Goal: Task Accomplishment & Management: Complete application form

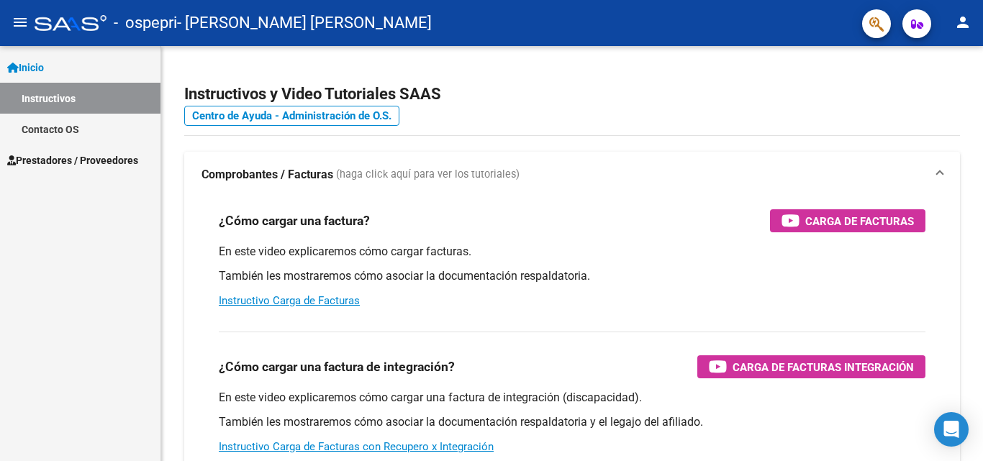
click at [62, 165] on span "Prestadores / Proveedores" at bounding box center [72, 161] width 131 height 16
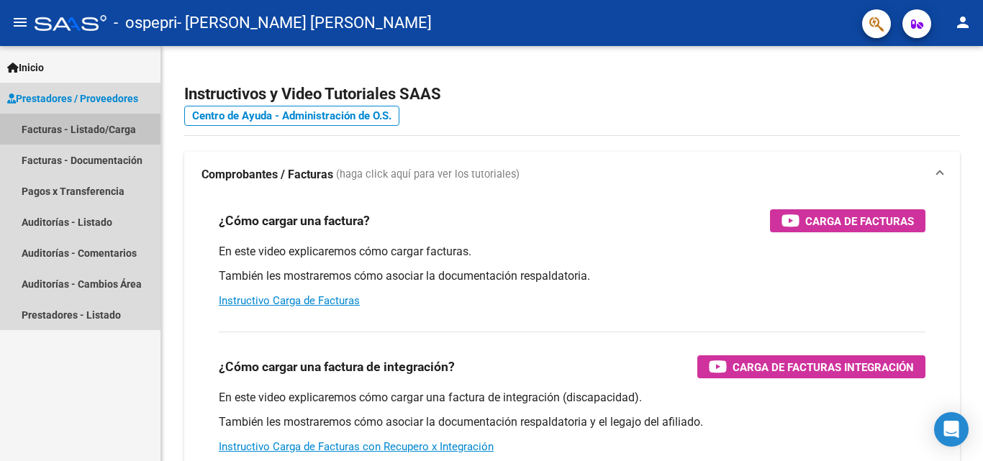
click at [69, 133] on link "Facturas - Listado/Carga" at bounding box center [80, 129] width 160 height 31
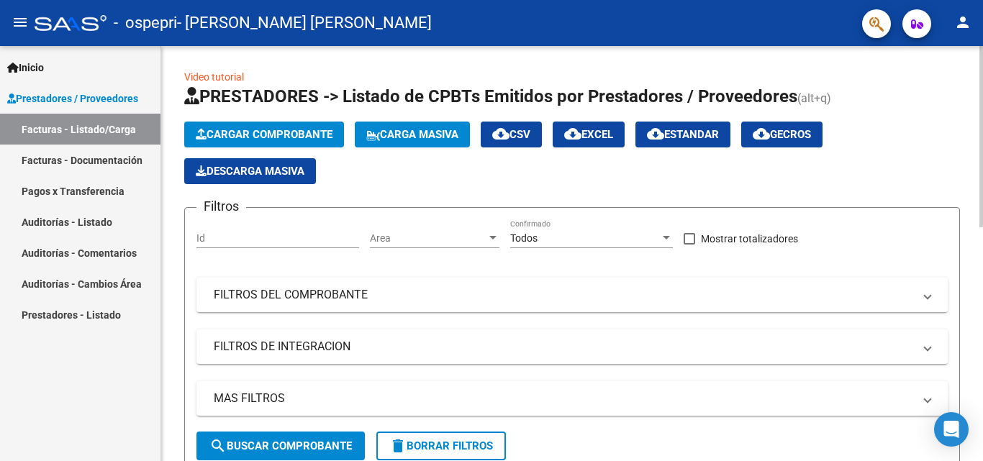
scroll to position [415, 0]
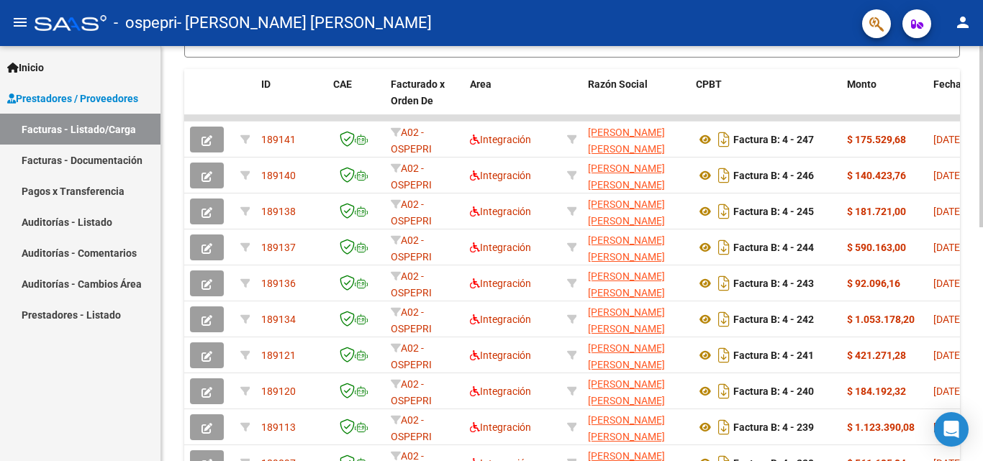
click at [982, 296] on div at bounding box center [981, 253] width 4 height 415
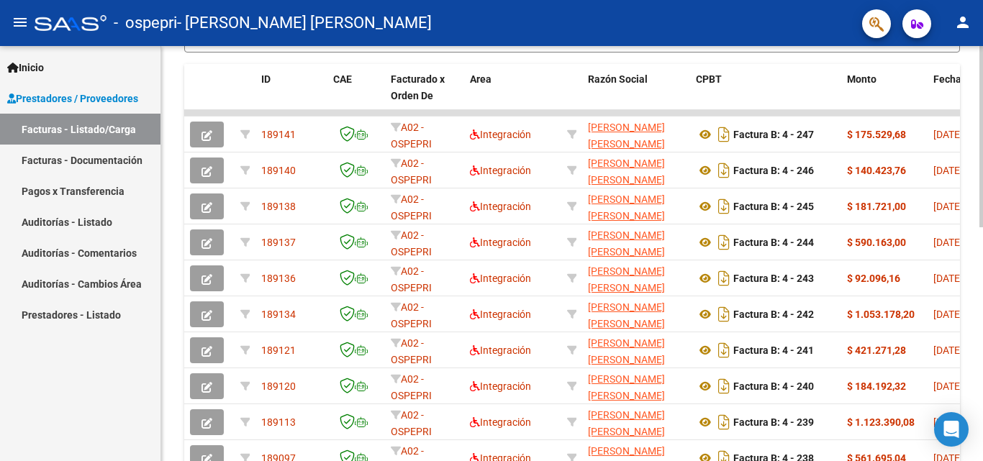
scroll to position [412, 0]
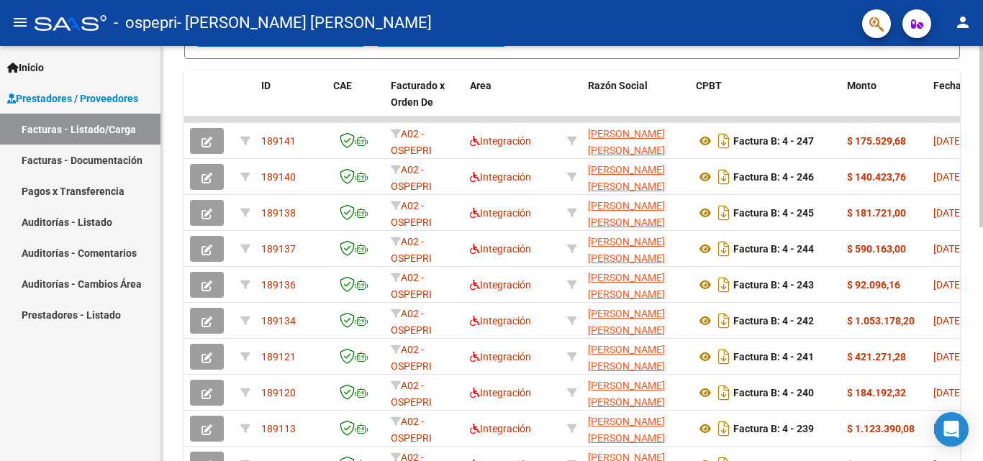
click at [974, 239] on div "Video tutorial PRESTADORES -> Listado de CPBTs Emitidos por Prestadores / Prove…" at bounding box center [573, 101] width 825 height 938
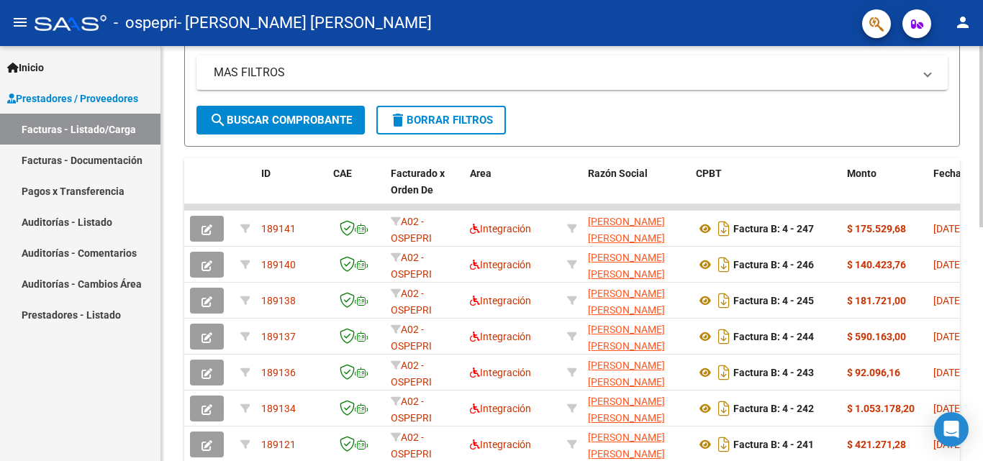
scroll to position [286, 0]
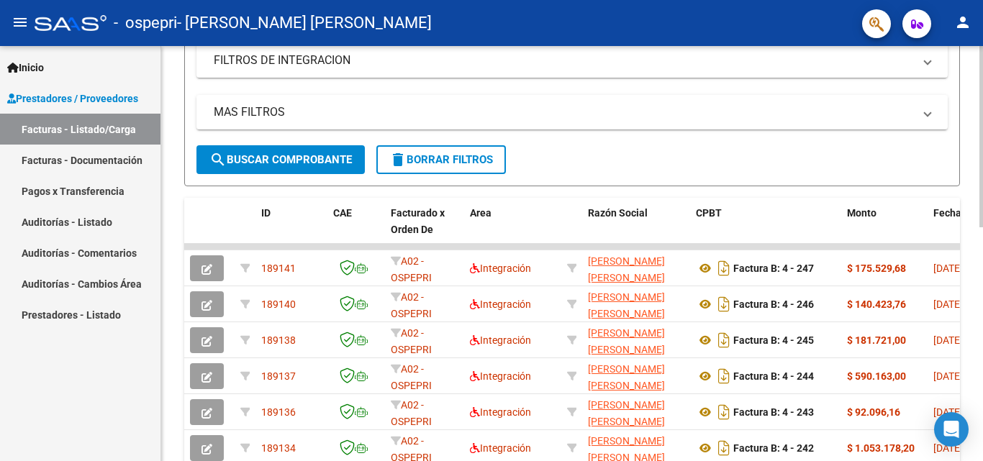
click at [975, 235] on div "Video tutorial PRESTADORES -> Listado de CPBTs Emitidos por Prestadores / Prove…" at bounding box center [573, 229] width 825 height 938
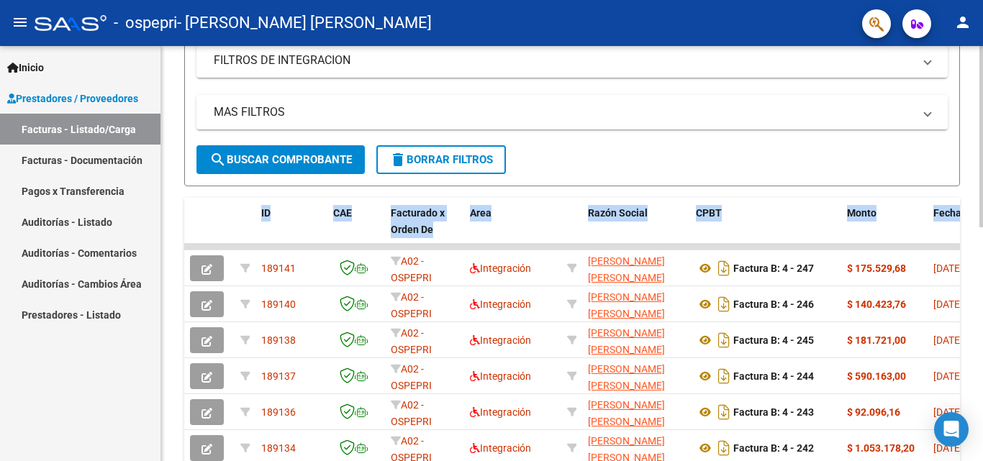
drag, startPoint x: 975, startPoint y: 235, endPoint x: 962, endPoint y: 153, distance: 83.1
click at [962, 154] on div "Video tutorial PRESTADORES -> Listado de CPBTs Emitidos por Prestadores / Prove…" at bounding box center [572, 229] width 822 height 938
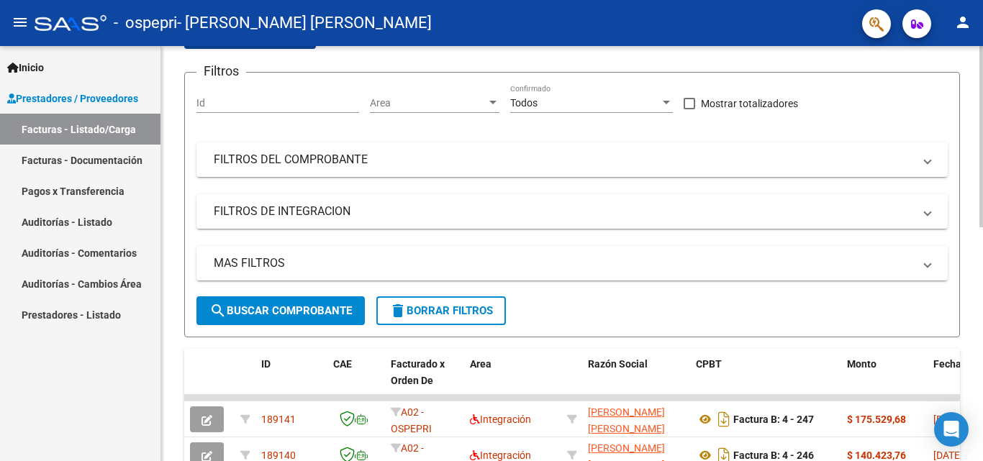
click at [982, 115] on div at bounding box center [981, 197] width 4 height 181
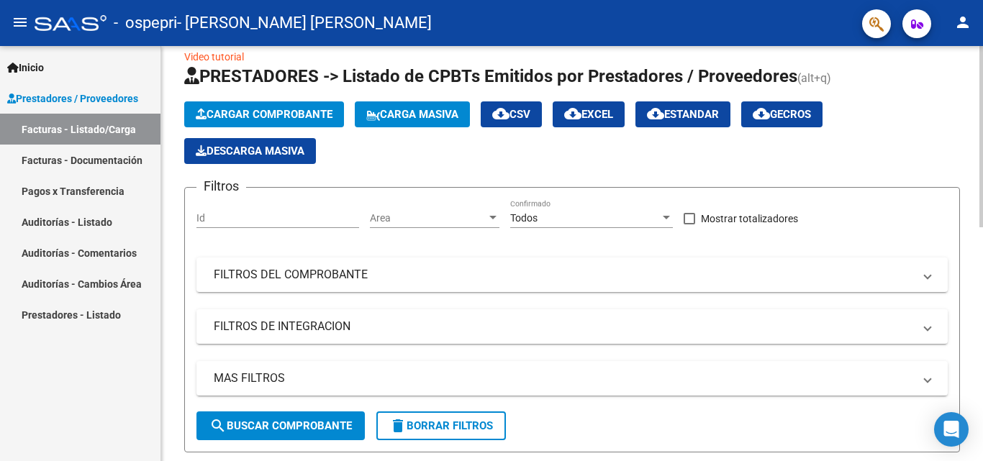
scroll to position [19, 0]
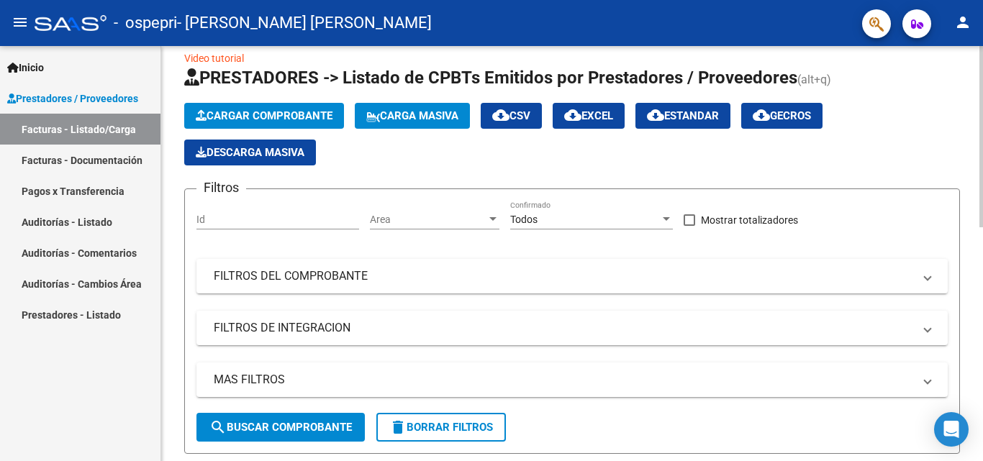
click at [979, 66] on div at bounding box center [981, 145] width 4 height 181
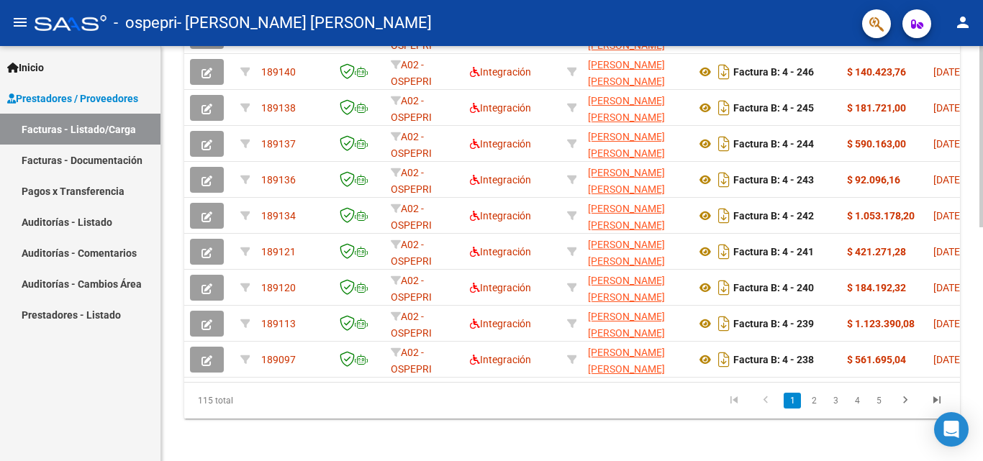
scroll to position [534, 0]
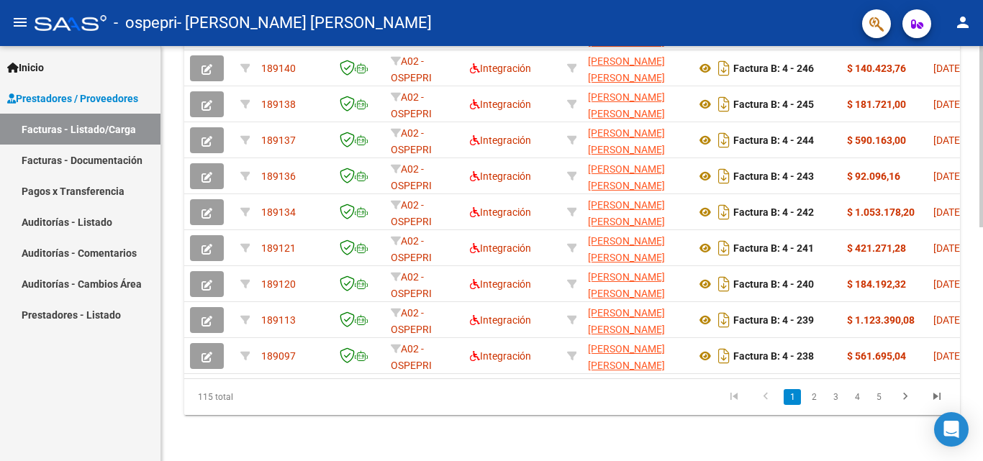
click at [972, 461] on html "menu - ospepri - [PERSON_NAME] [PERSON_NAME] person Inicio Instructivos Contact…" at bounding box center [491, 230] width 983 height 461
click at [822, 396] on link "2" at bounding box center [813, 397] width 17 height 16
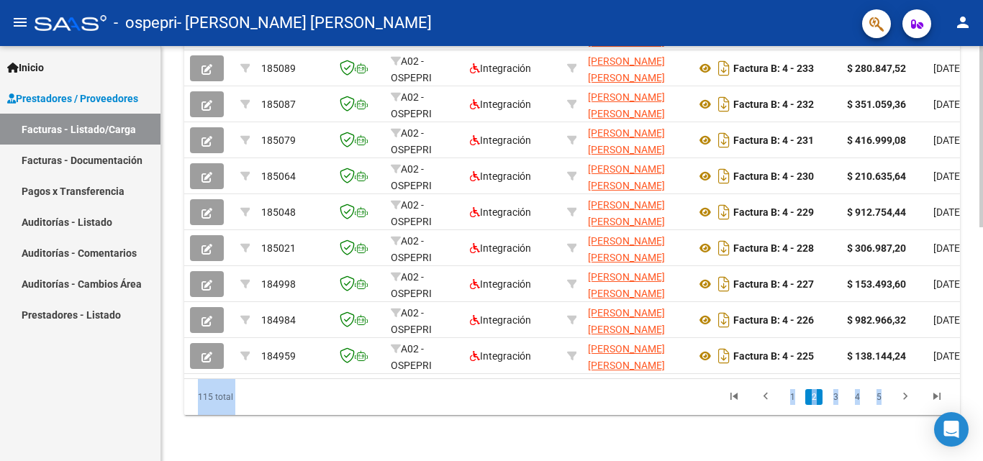
drag, startPoint x: 977, startPoint y: 376, endPoint x: 982, endPoint y: 334, distance: 42.0
click at [835, 402] on link "3" at bounding box center [835, 397] width 17 height 16
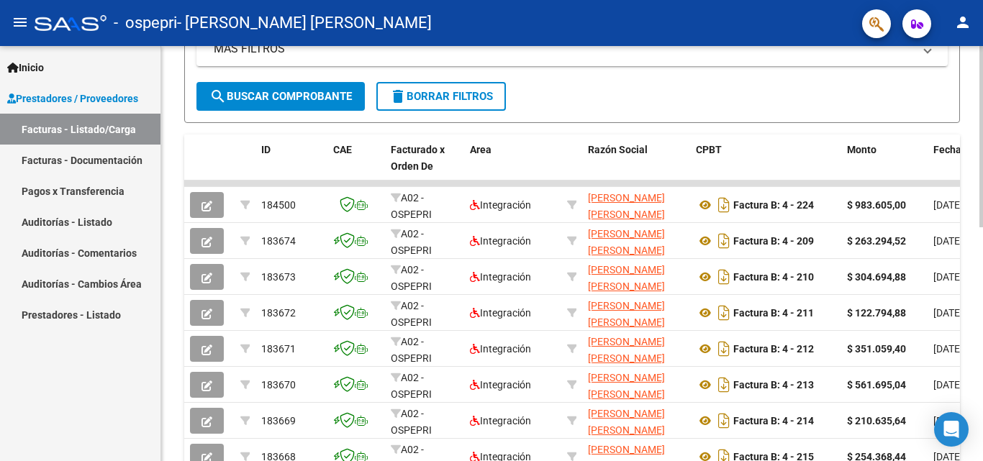
scroll to position [378, 0]
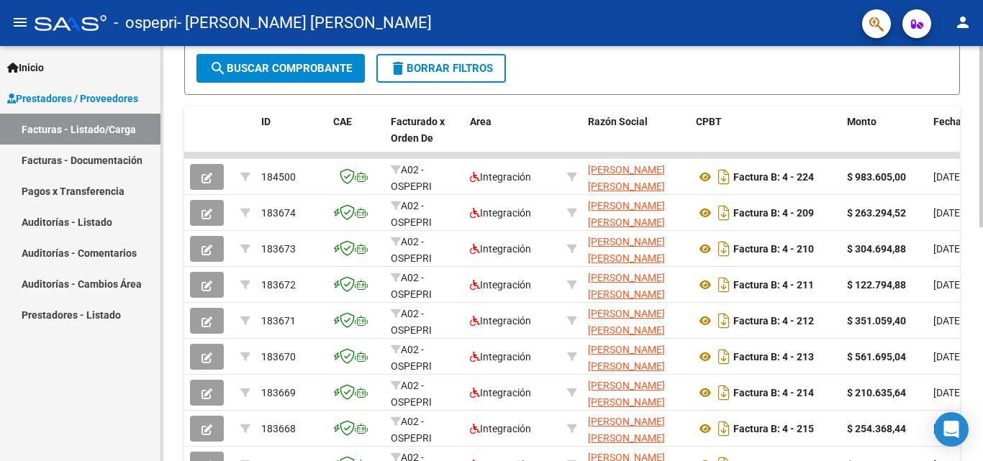
click at [982, 309] on div at bounding box center [981, 305] width 4 height 181
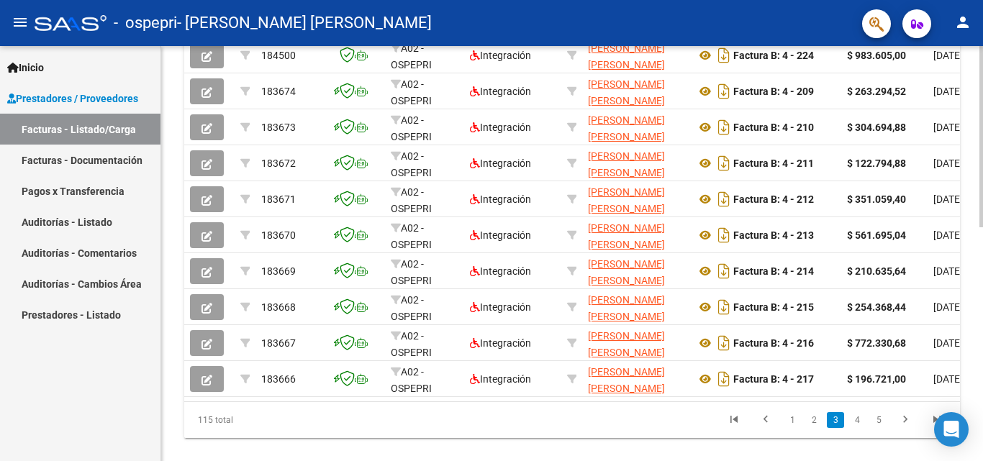
scroll to position [534, 0]
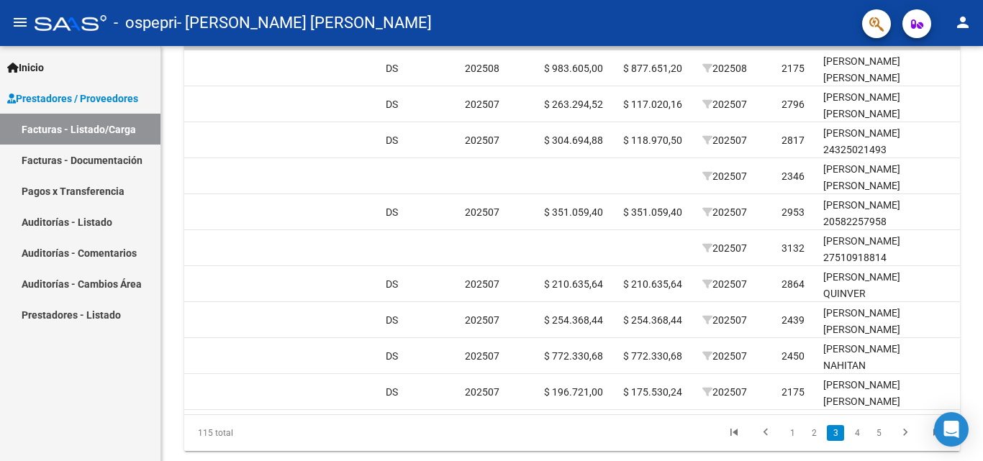
scroll to position [455, 0]
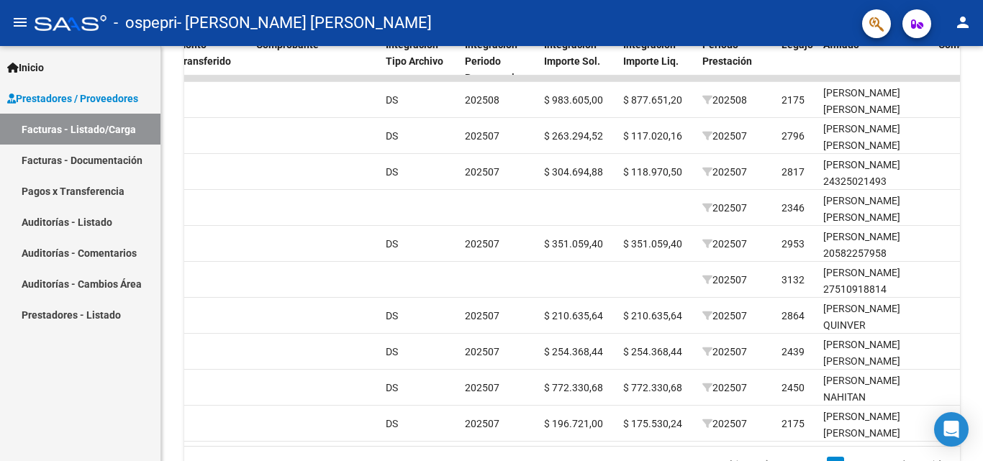
click at [982, 320] on div at bounding box center [981, 340] width 4 height 181
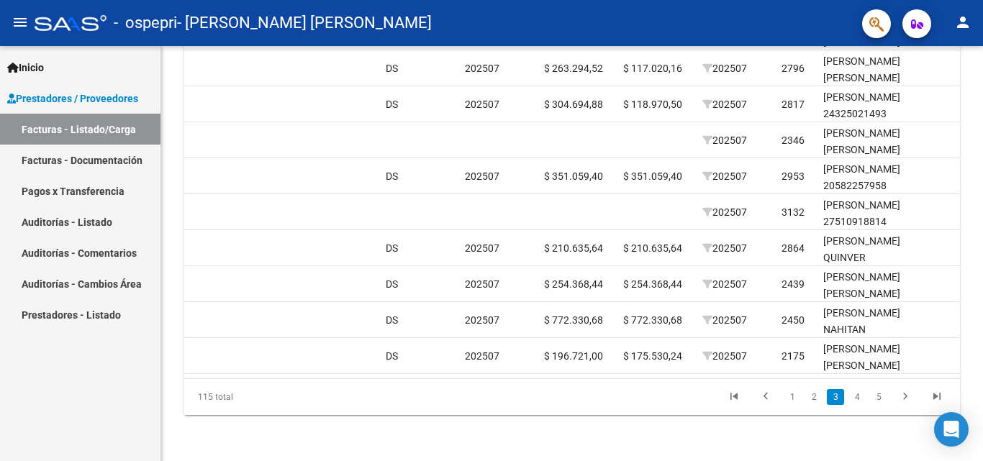
scroll to position [534, 0]
click at [817, 399] on link "2" at bounding box center [813, 397] width 17 height 16
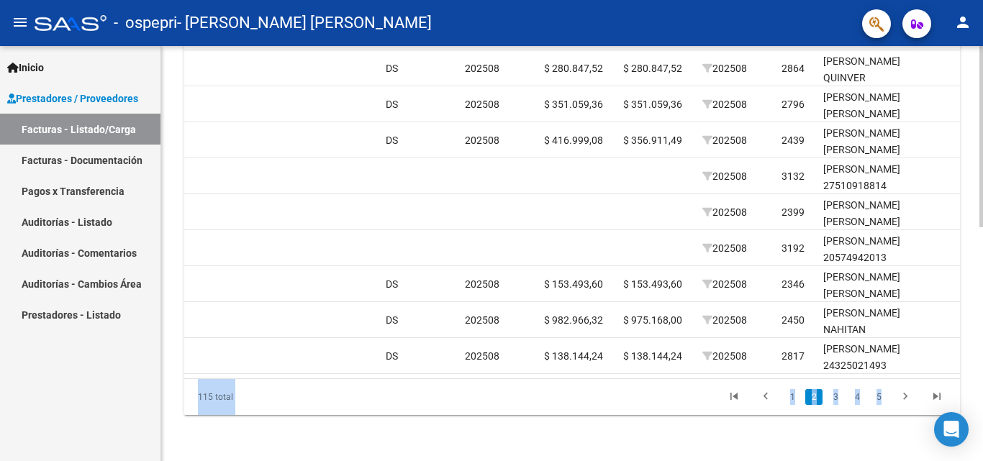
click at [810, 402] on link "2" at bounding box center [813, 397] width 17 height 16
click at [838, 397] on link "3" at bounding box center [835, 397] width 17 height 16
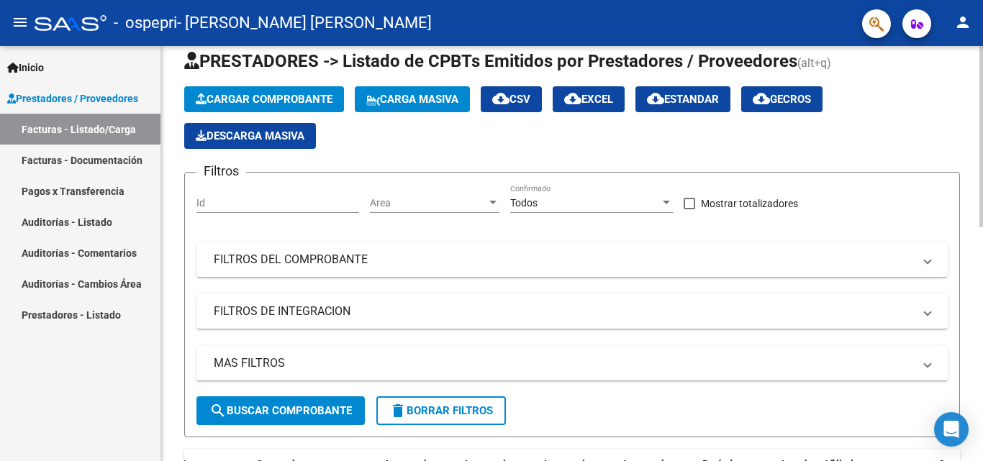
click at [982, 88] on div at bounding box center [981, 152] width 4 height 181
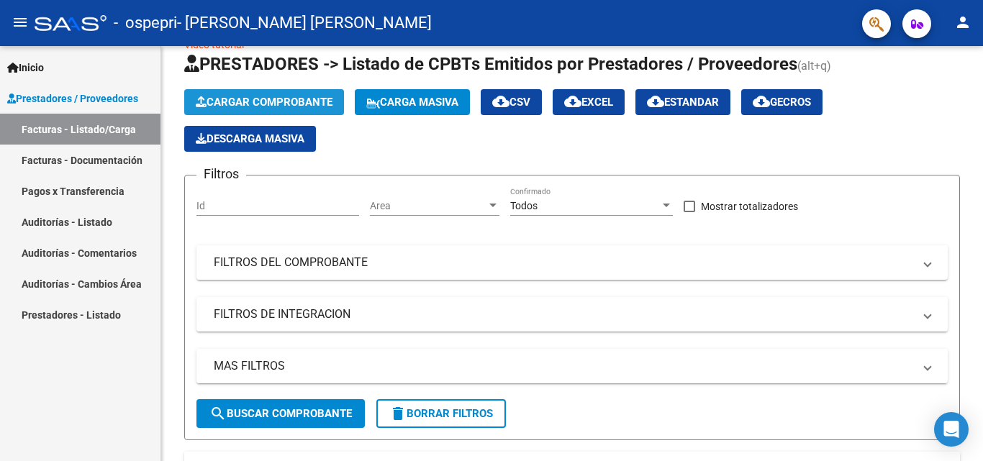
click at [268, 94] on button "Cargar Comprobante" at bounding box center [264, 102] width 160 height 26
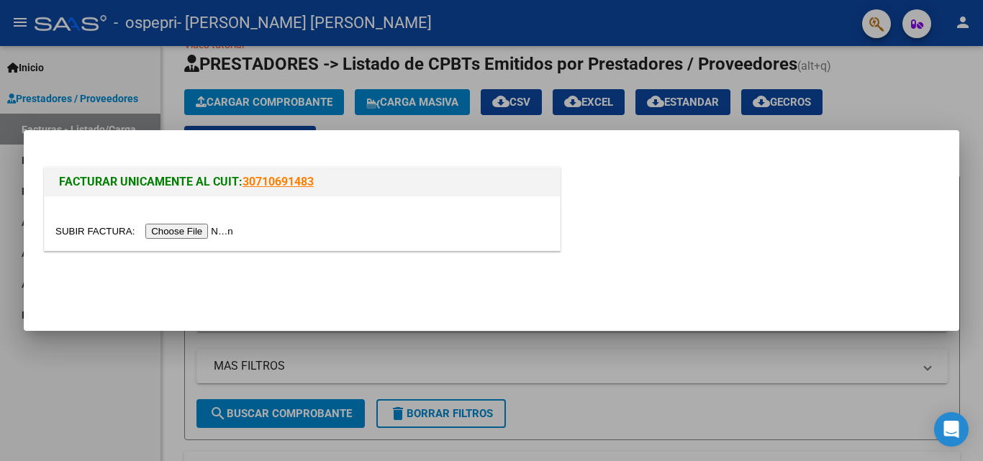
click at [175, 230] on input "file" at bounding box center [146, 231] width 182 height 15
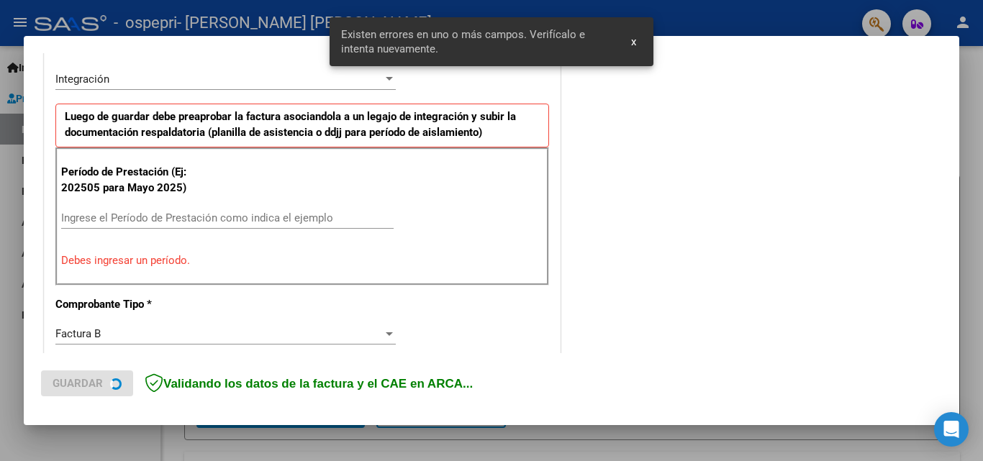
scroll to position [352, 0]
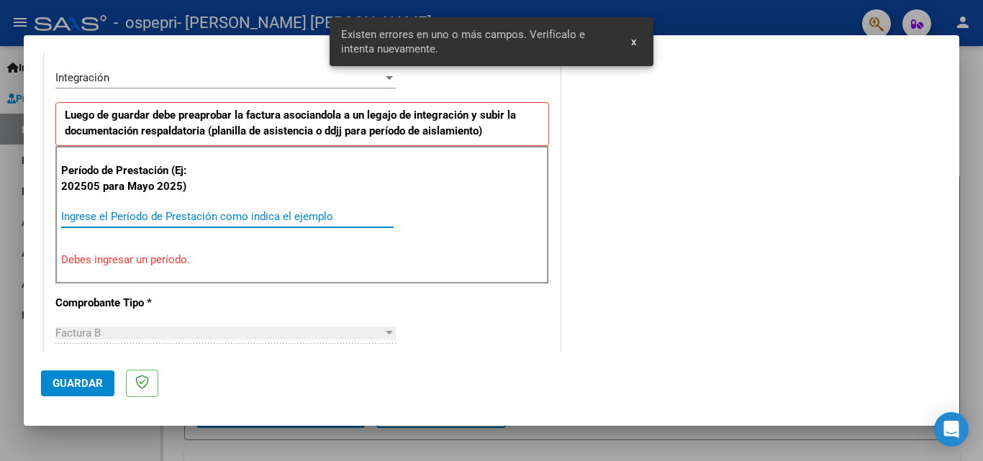
click at [112, 221] on input "Ingrese el Período de Prestación como indica el ejemplo" at bounding box center [227, 216] width 332 height 13
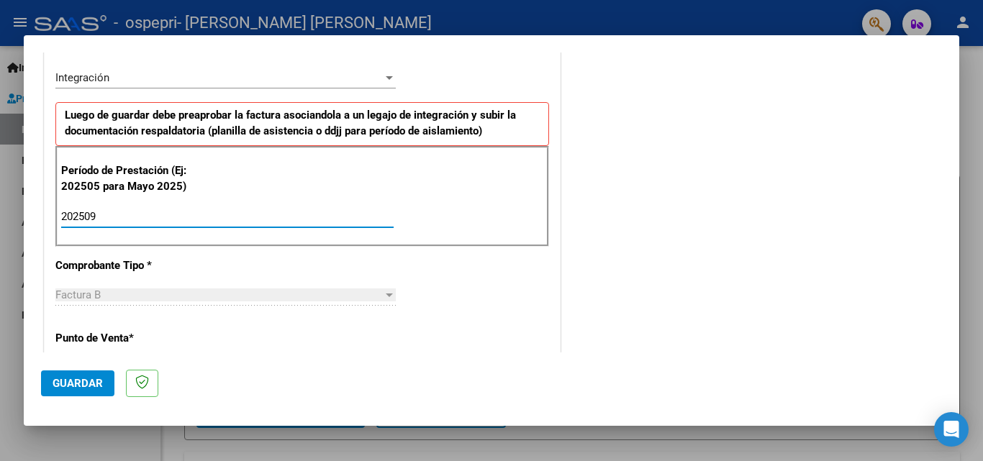
type input "202509"
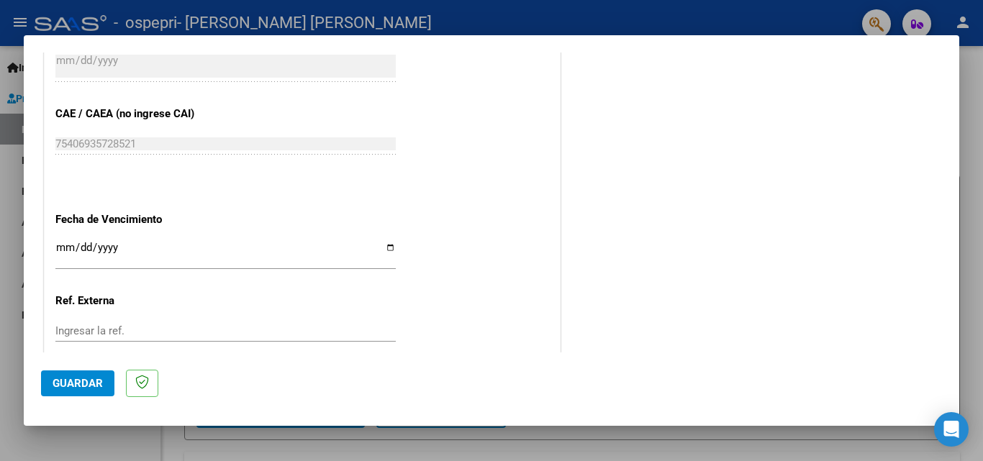
scroll to position [966, 0]
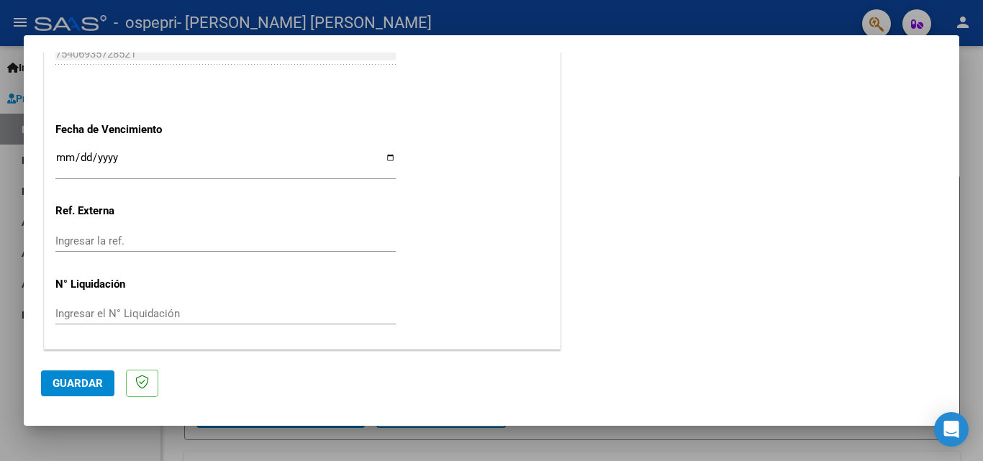
click at [88, 365] on mat-dialog-actions "Guardar" at bounding box center [491, 381] width 901 height 57
click at [86, 372] on button "Guardar" at bounding box center [77, 384] width 73 height 26
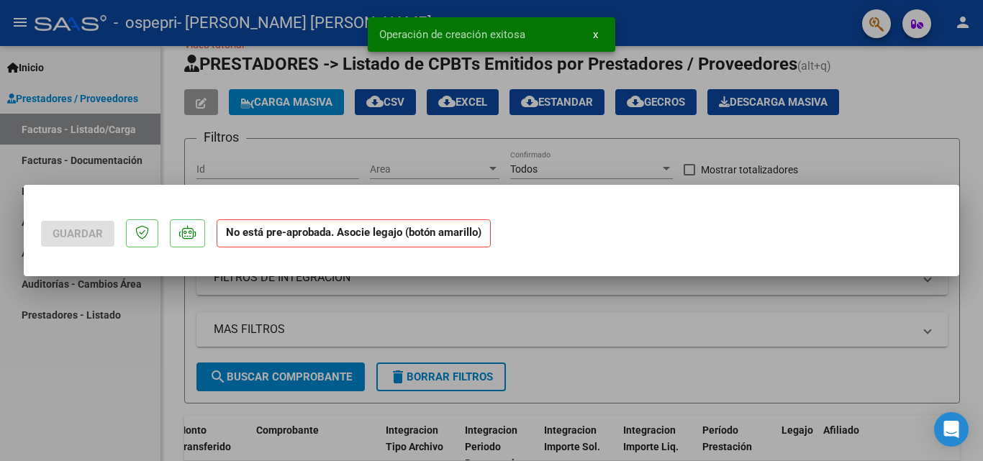
scroll to position [0, 0]
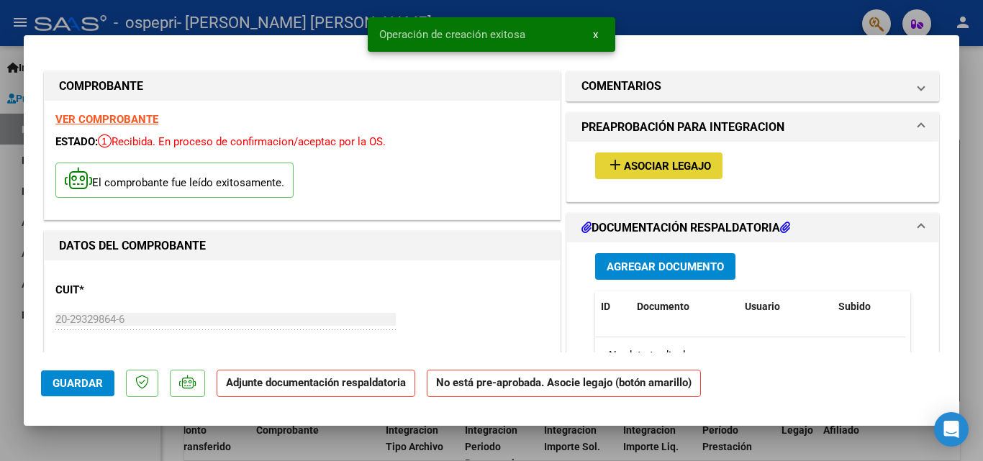
click at [651, 171] on span "Asociar Legajo" at bounding box center [667, 166] width 87 height 13
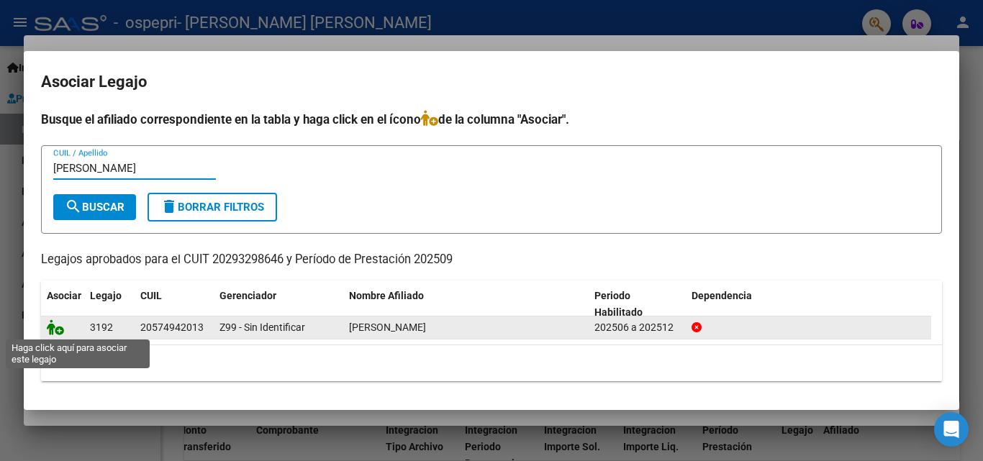
type input "[PERSON_NAME]"
click at [53, 332] on icon at bounding box center [55, 328] width 17 height 16
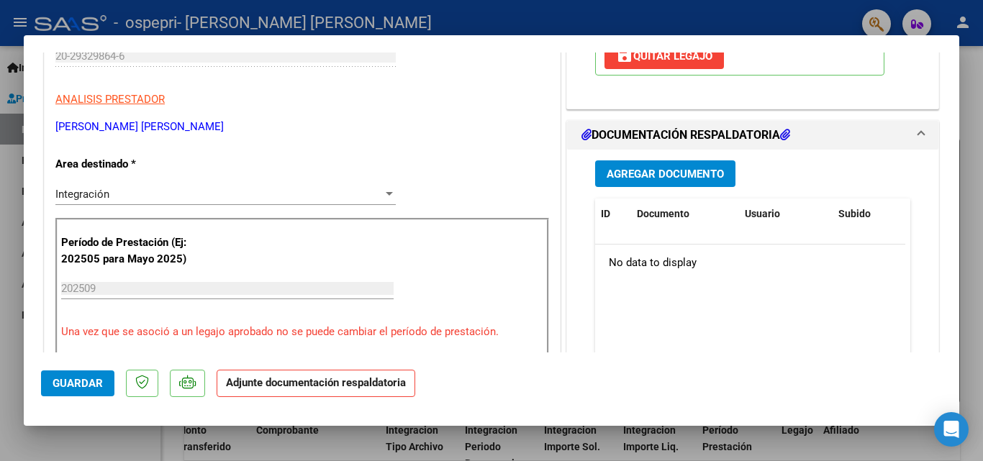
scroll to position [262, 0]
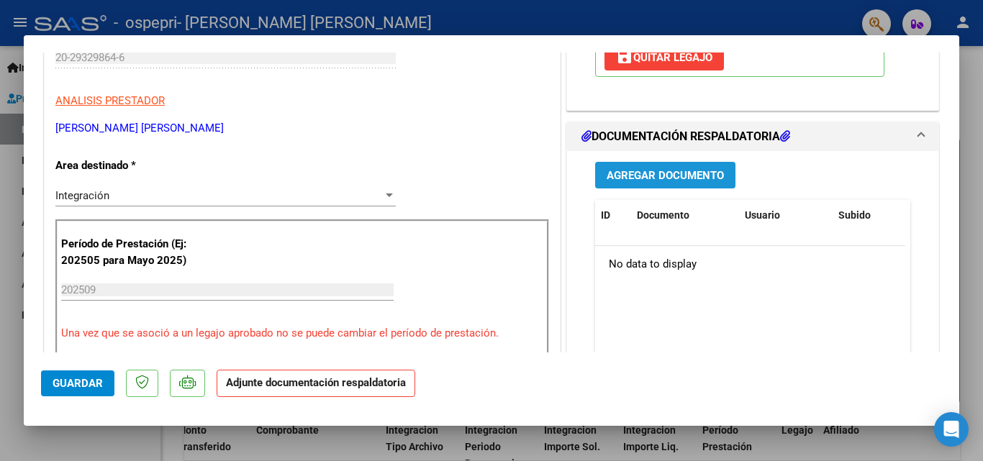
click at [699, 178] on span "Agregar Documento" at bounding box center [665, 175] width 117 height 13
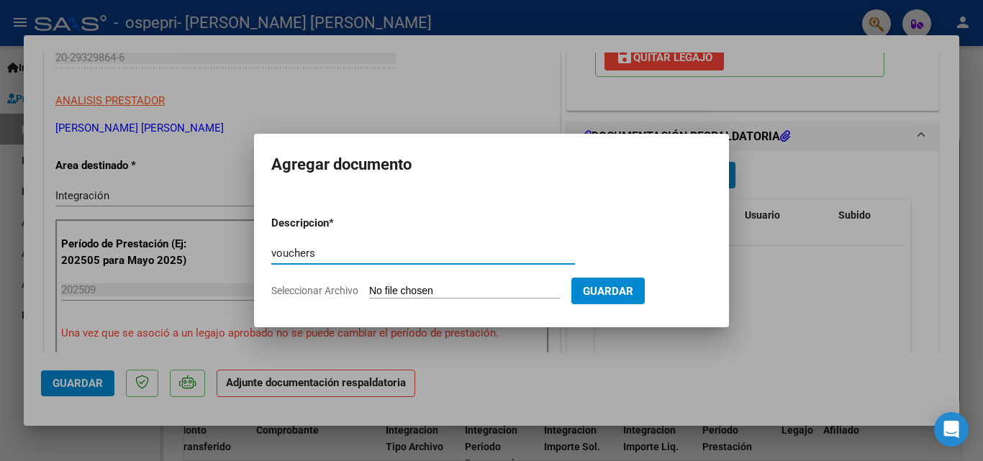
type input "vouchers"
click at [404, 293] on input "Seleccionar Archivo" at bounding box center [464, 292] width 191 height 14
type input "C:\fakepath\Arangue20251007_08361340.pdf"
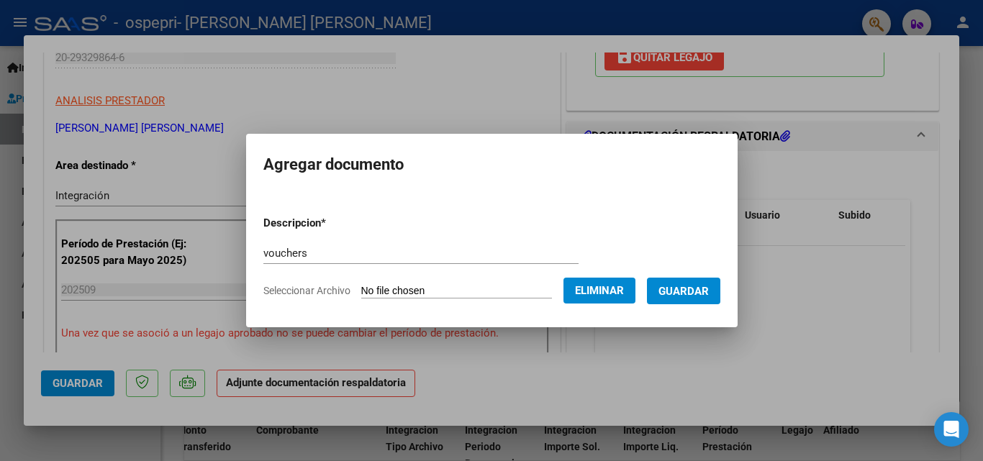
click at [661, 299] on button "Guardar" at bounding box center [683, 291] width 73 height 27
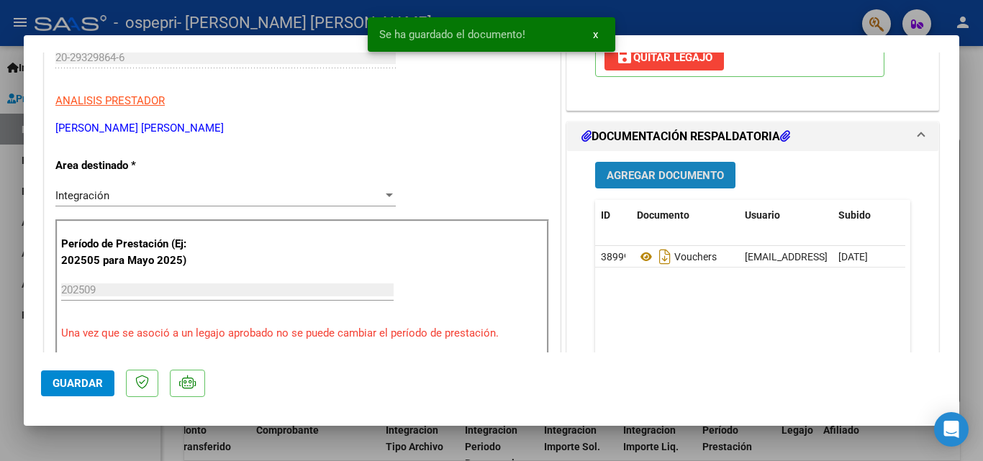
click at [694, 182] on span "Agregar Documento" at bounding box center [665, 175] width 117 height 13
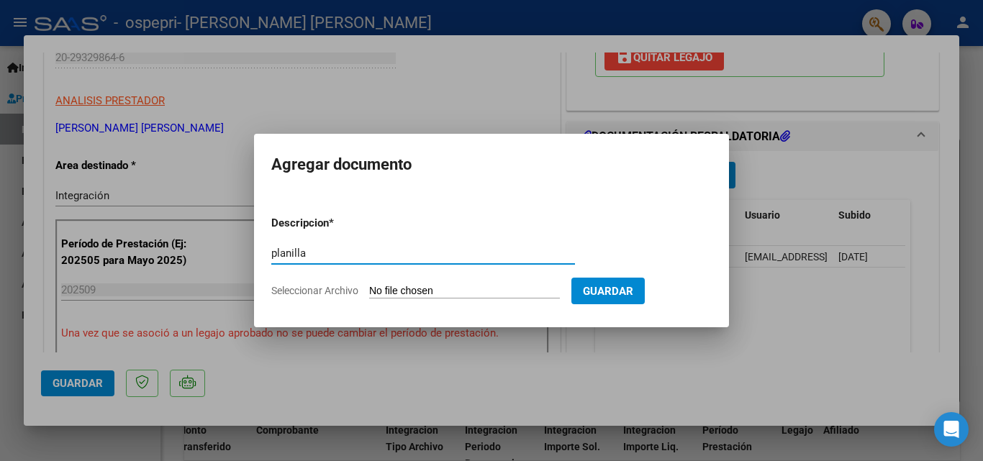
type input "planilla"
click at [405, 291] on input "Seleccionar Archivo" at bounding box center [464, 292] width 191 height 14
type input "C:\fakepath\Discapacidad sep.xlsx"
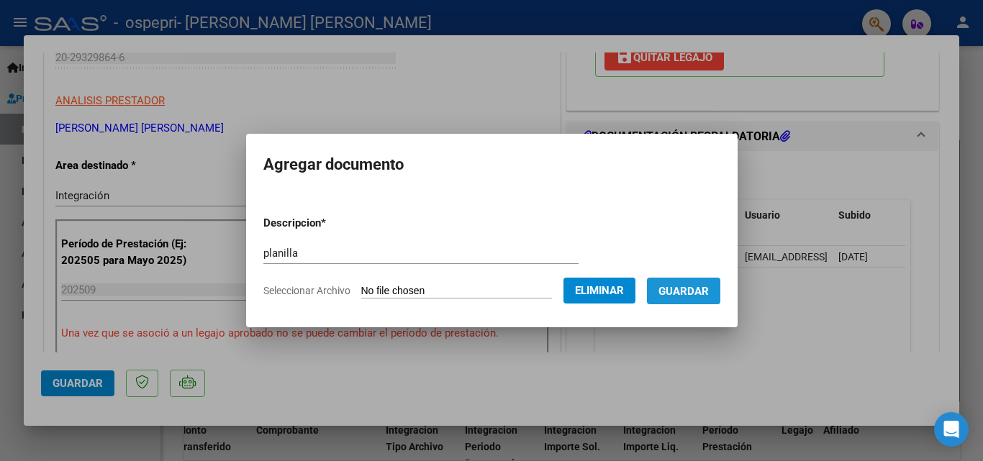
click at [666, 294] on span "Guardar" at bounding box center [683, 291] width 50 height 13
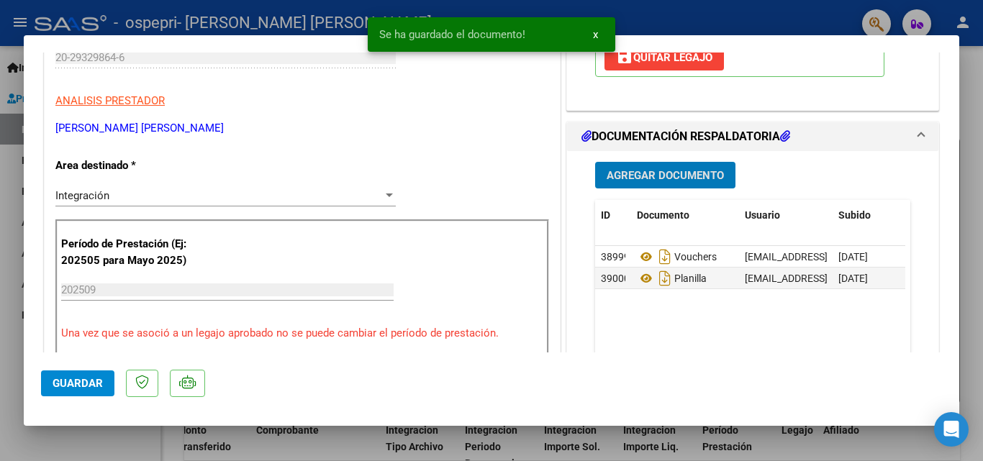
click at [62, 379] on span "Guardar" at bounding box center [78, 383] width 50 height 13
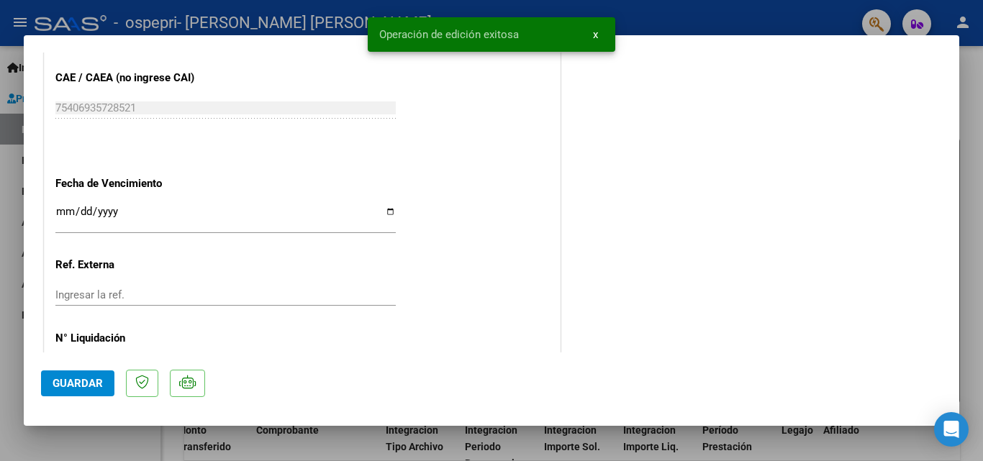
scroll to position [988, 0]
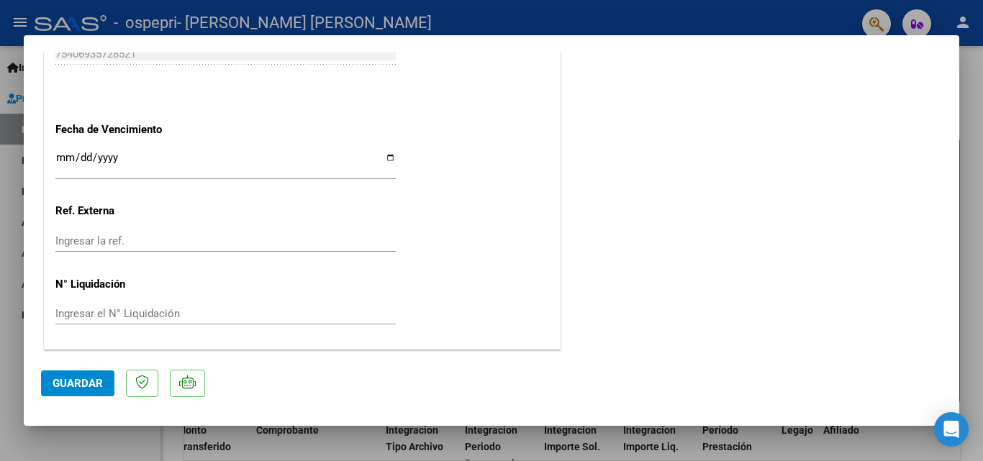
click at [269, 307] on input "Ingresar el N° Liquidación" at bounding box center [225, 313] width 340 height 13
click at [225, 235] on input "Ingresar la ref." at bounding box center [225, 241] width 340 height 13
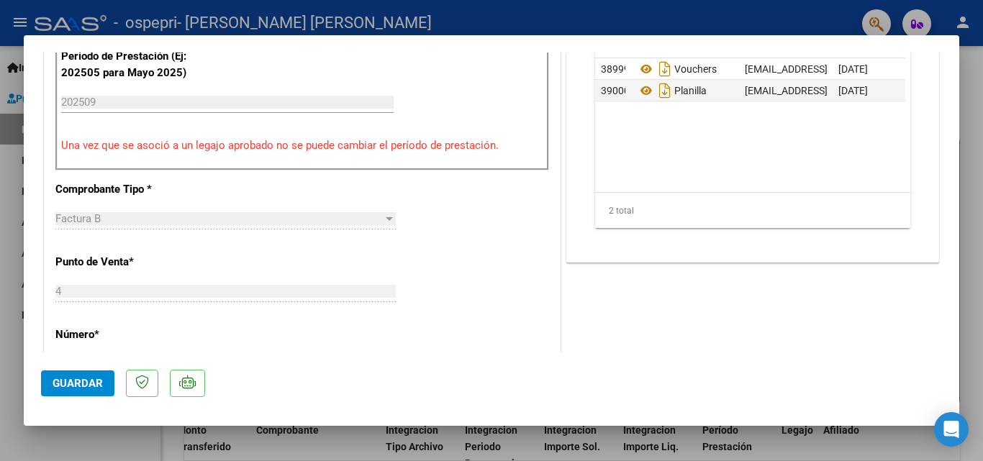
scroll to position [447, 0]
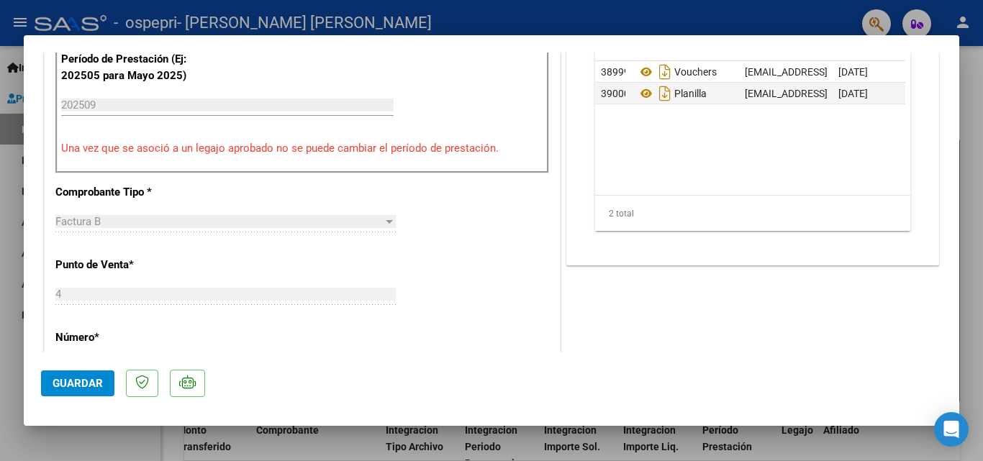
click at [0, 247] on div at bounding box center [491, 230] width 983 height 461
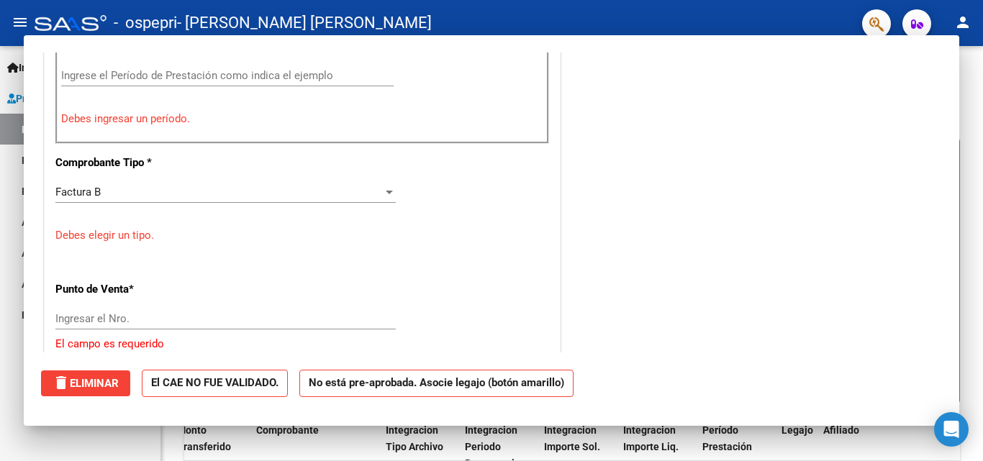
scroll to position [0, 0]
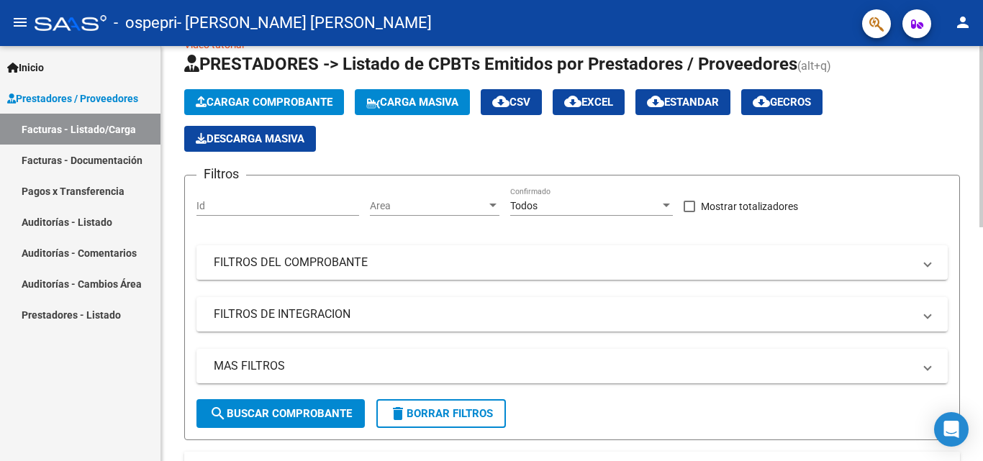
click at [270, 104] on span "Cargar Comprobante" at bounding box center [264, 102] width 137 height 13
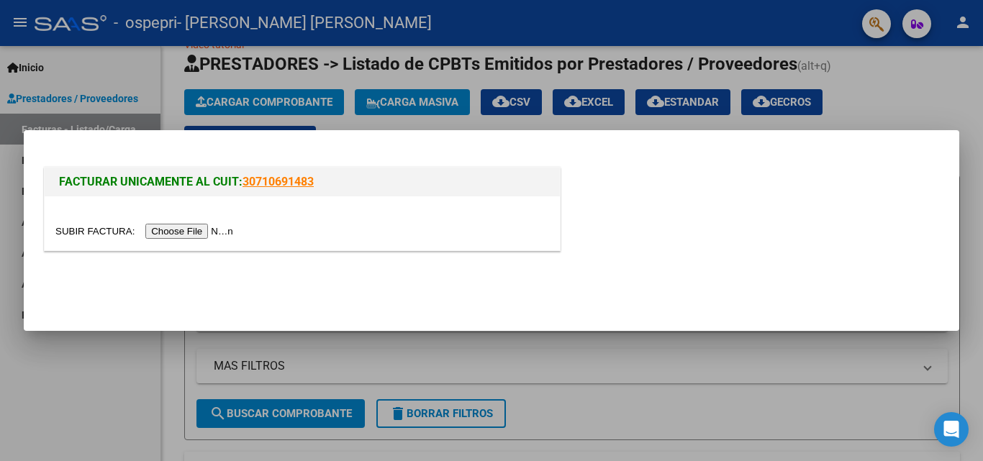
click at [188, 232] on input "file" at bounding box center [146, 231] width 182 height 15
click at [160, 227] on input "file" at bounding box center [146, 231] width 182 height 15
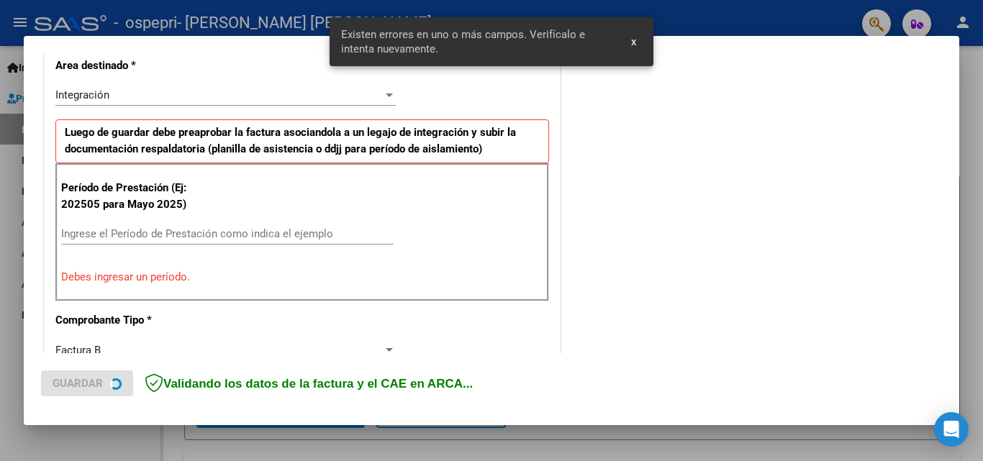
scroll to position [351, 0]
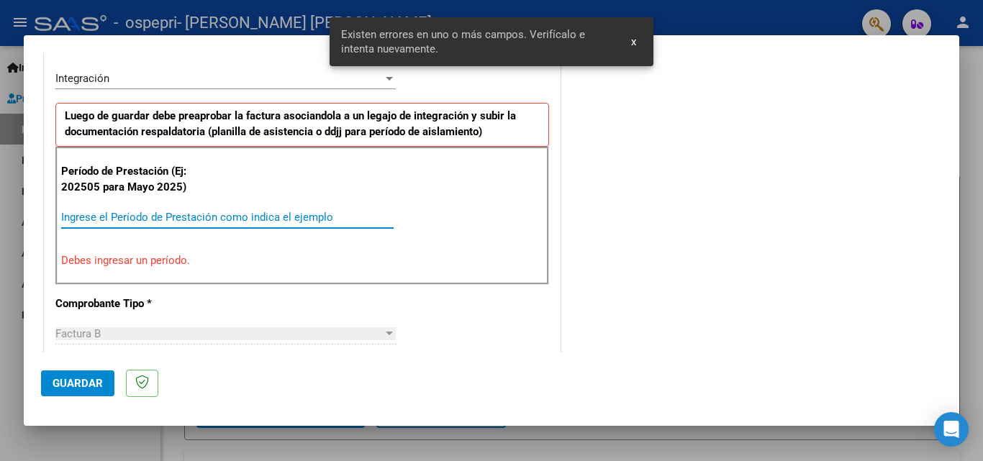
click at [151, 219] on input "Ingrese el Período de Prestación como indica el ejemplo" at bounding box center [227, 217] width 332 height 13
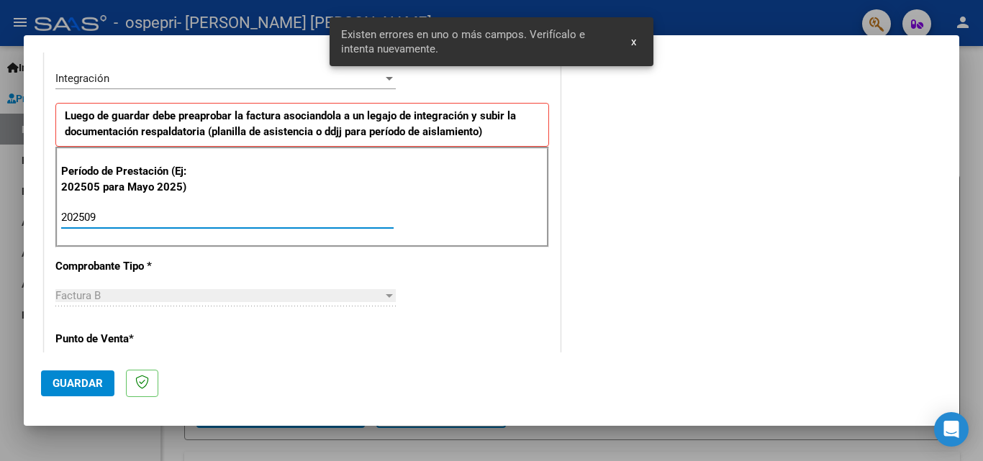
type input "202509"
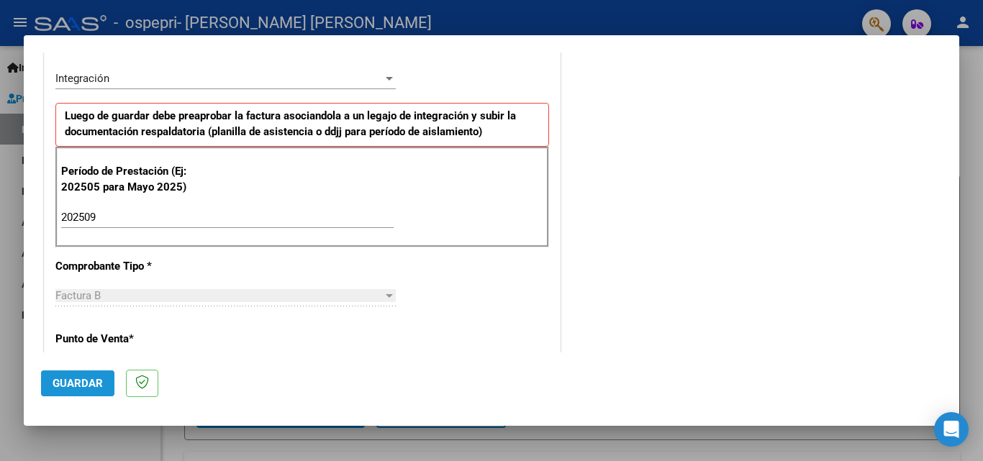
click at [82, 391] on button "Guardar" at bounding box center [77, 384] width 73 height 26
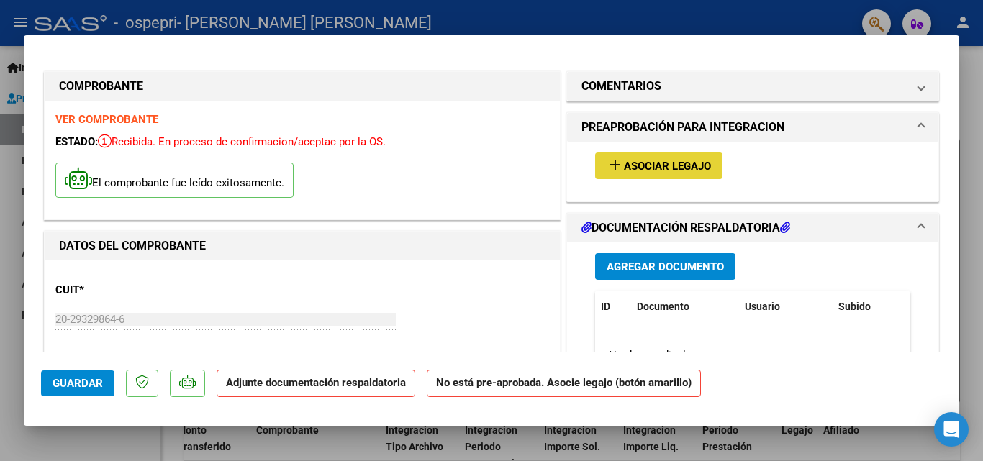
click at [659, 167] on span "Asociar Legajo" at bounding box center [667, 166] width 87 height 13
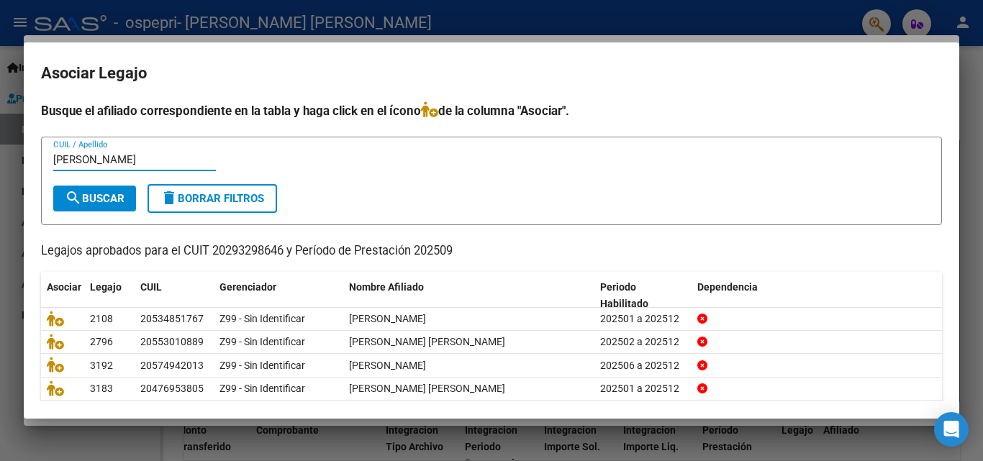
type input "[PERSON_NAME]"
click at [115, 194] on span "search Buscar" at bounding box center [95, 198] width 60 height 13
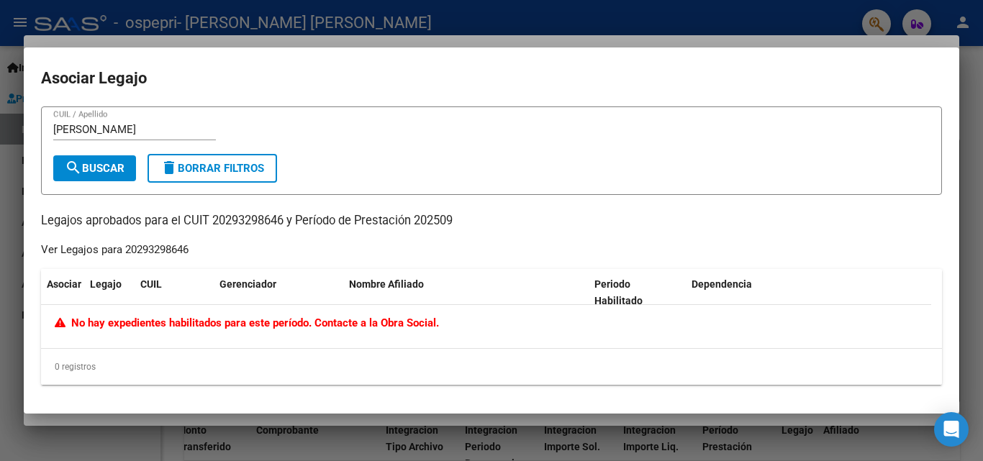
click at [0, 163] on div at bounding box center [491, 230] width 983 height 461
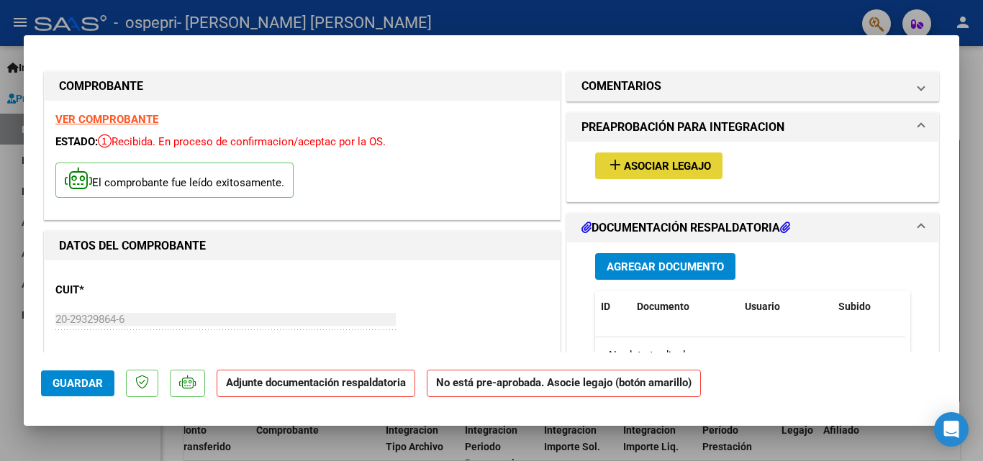
click at [607, 160] on mat-icon "add" at bounding box center [615, 164] width 17 height 17
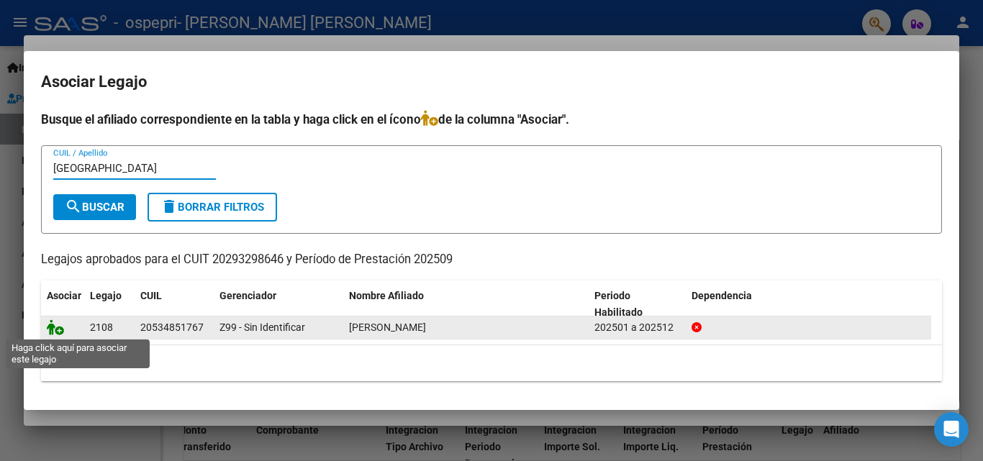
type input "[GEOGRAPHIC_DATA]"
click at [61, 332] on icon at bounding box center [55, 328] width 17 height 16
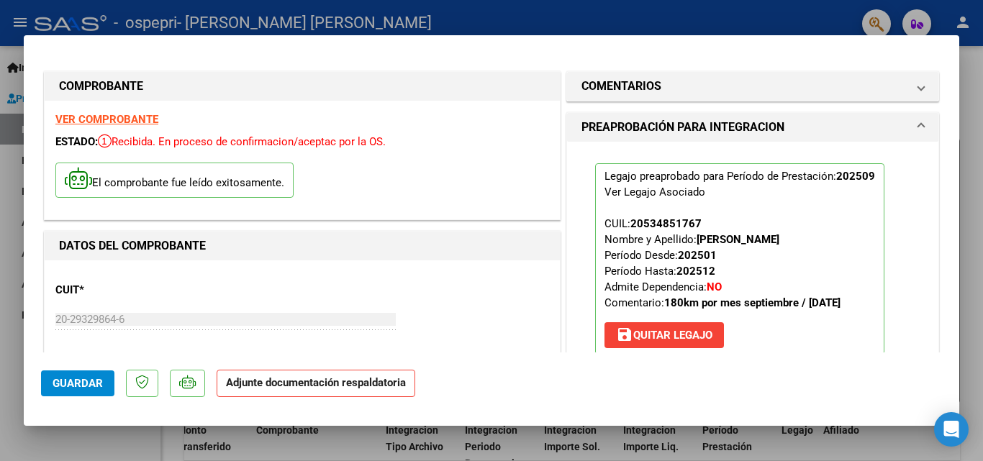
scroll to position [262, 0]
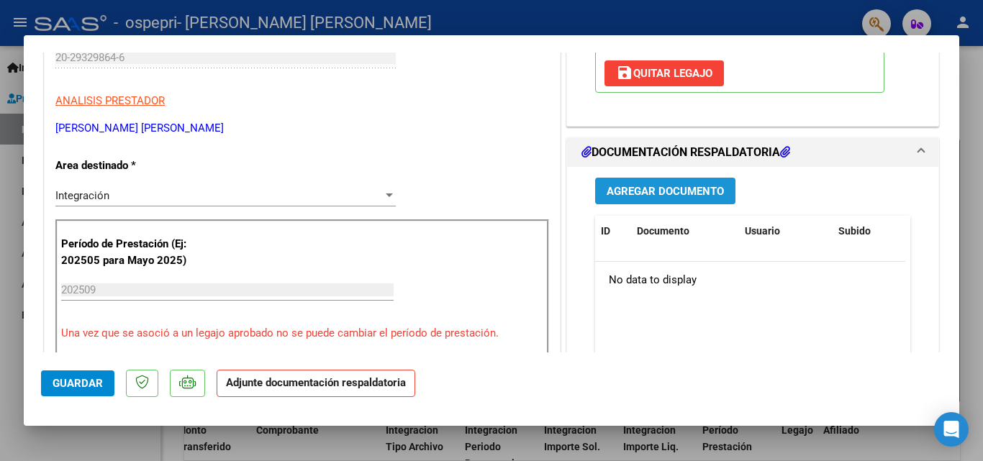
click at [714, 191] on span "Agregar Documento" at bounding box center [665, 191] width 117 height 13
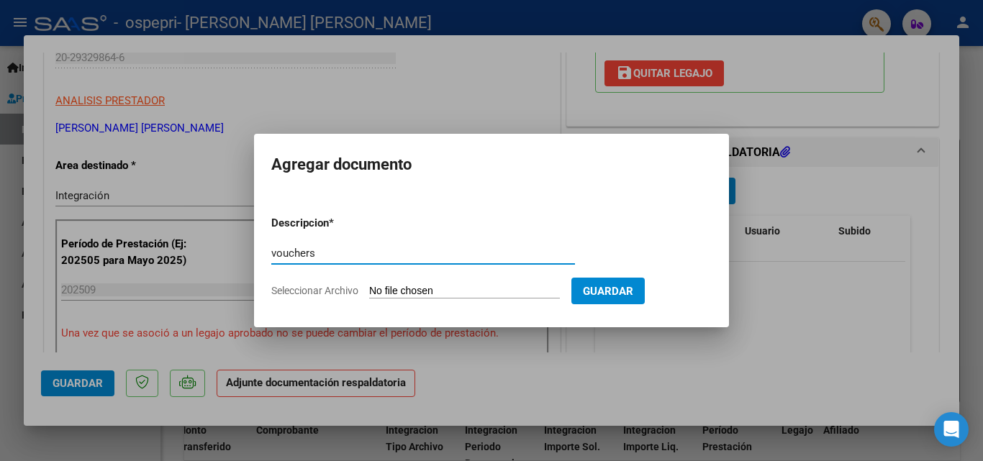
type input "vouchers"
click at [398, 288] on input "Seleccionar Archivo" at bounding box center [464, 292] width 191 height 14
type input "C:\fakepath\Tolosa20251007_08570025.pdf"
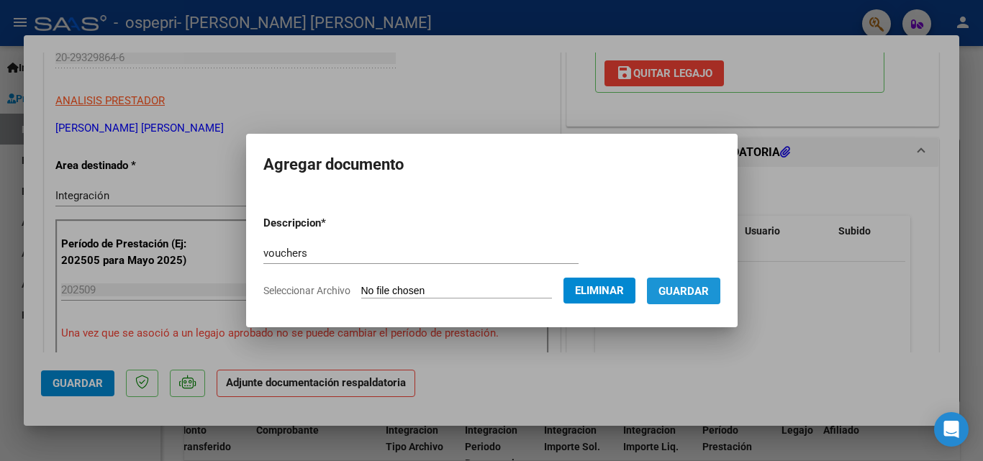
click at [688, 290] on span "Guardar" at bounding box center [683, 291] width 50 height 13
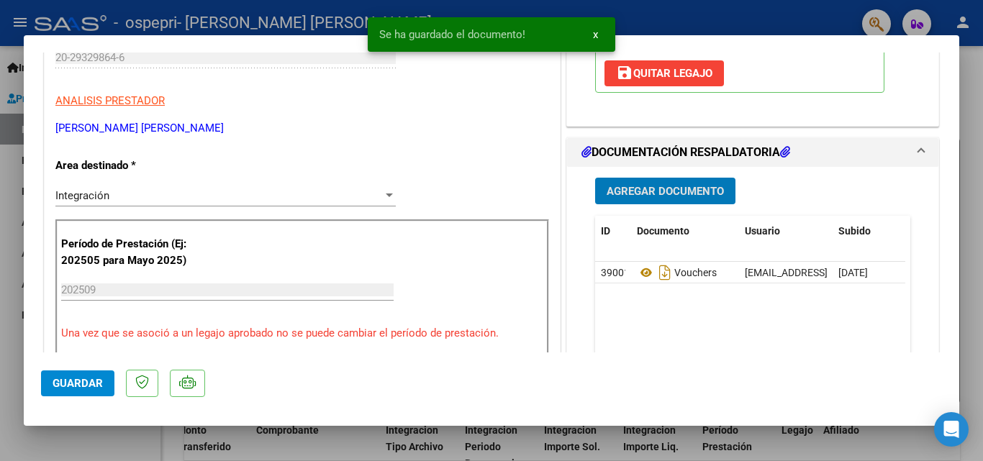
click at [679, 198] on span "Agregar Documento" at bounding box center [665, 191] width 117 height 13
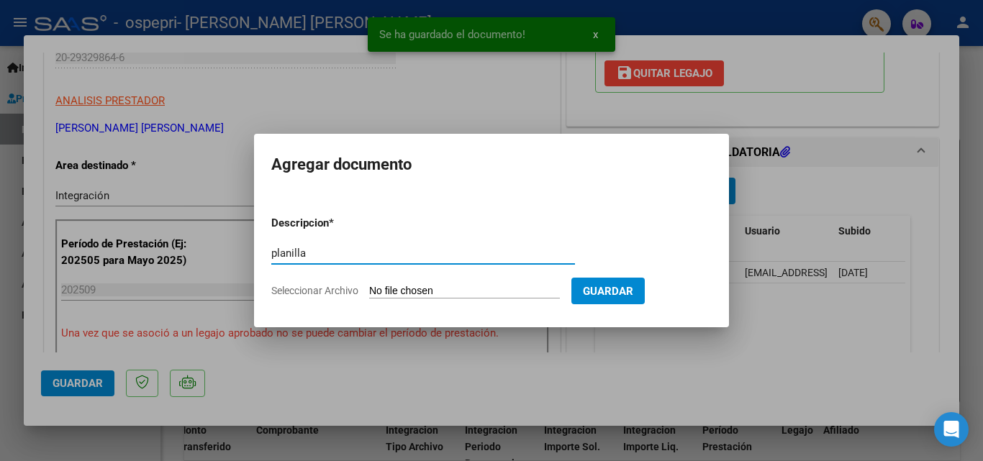
type input "planilla"
click at [391, 286] on input "Seleccionar Archivo" at bounding box center [464, 292] width 191 height 14
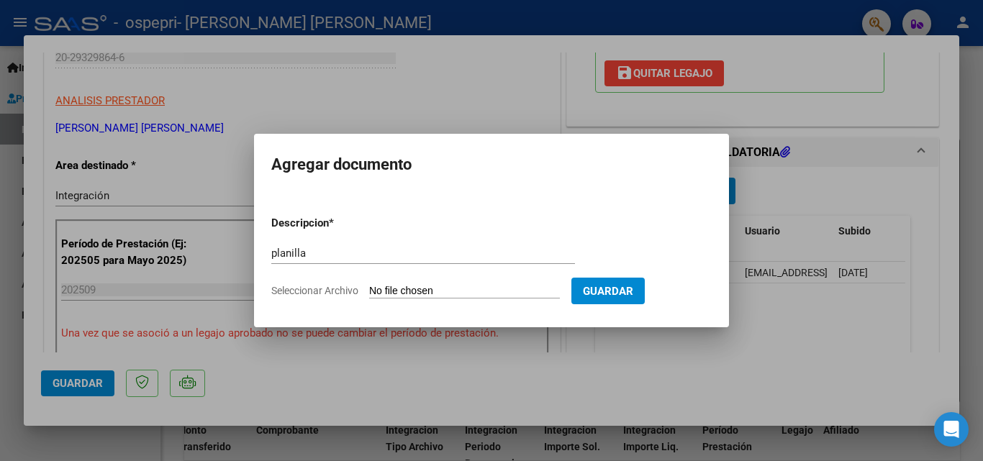
type input "C:\fakepath\Discapacidad sep.xlsx"
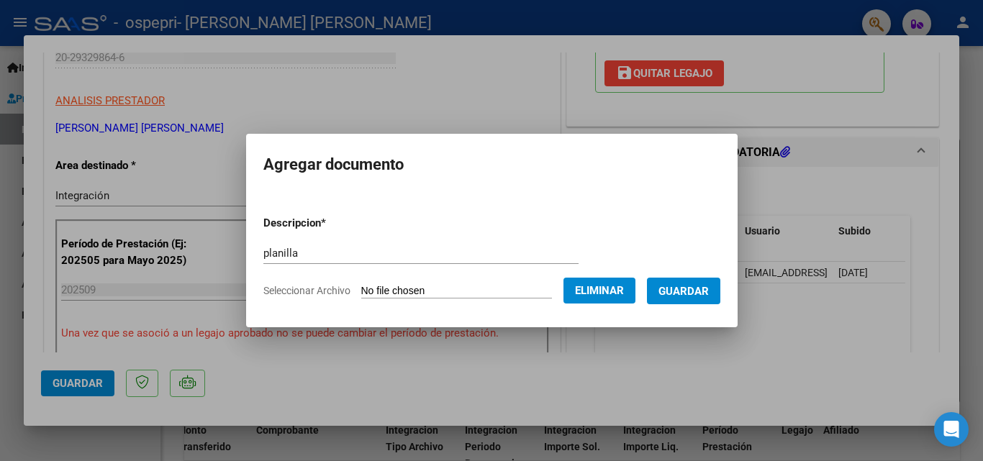
click at [681, 296] on span "Guardar" at bounding box center [683, 291] width 50 height 13
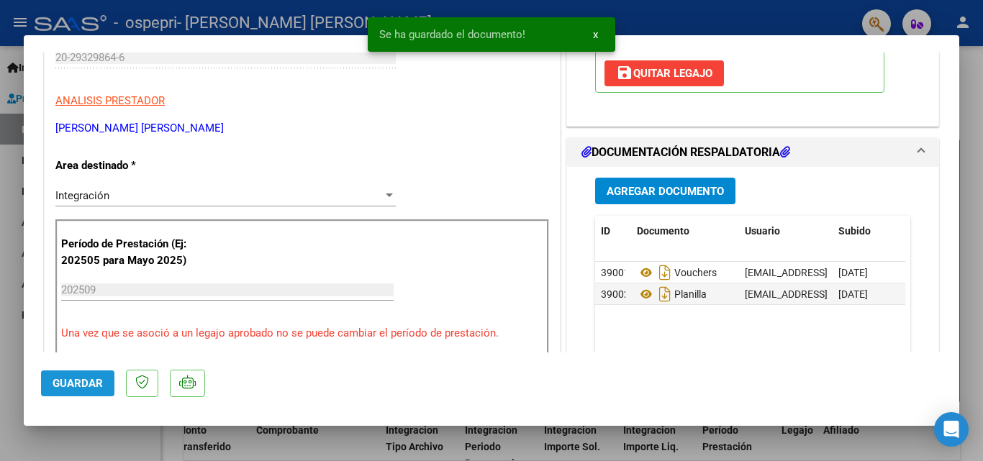
click at [84, 384] on span "Guardar" at bounding box center [78, 383] width 50 height 13
click at [8, 278] on div at bounding box center [491, 230] width 983 height 461
type input "$ 0,00"
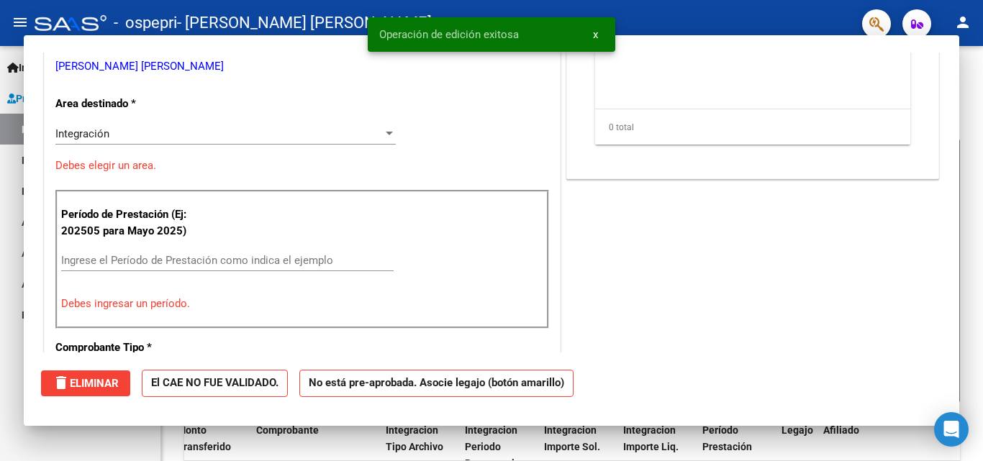
scroll to position [218, 0]
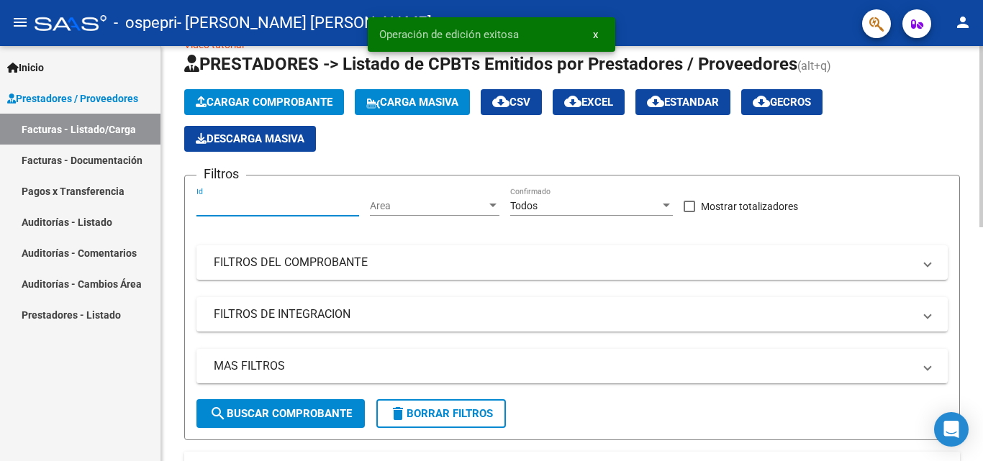
click at [314, 210] on input "Id" at bounding box center [277, 206] width 163 height 12
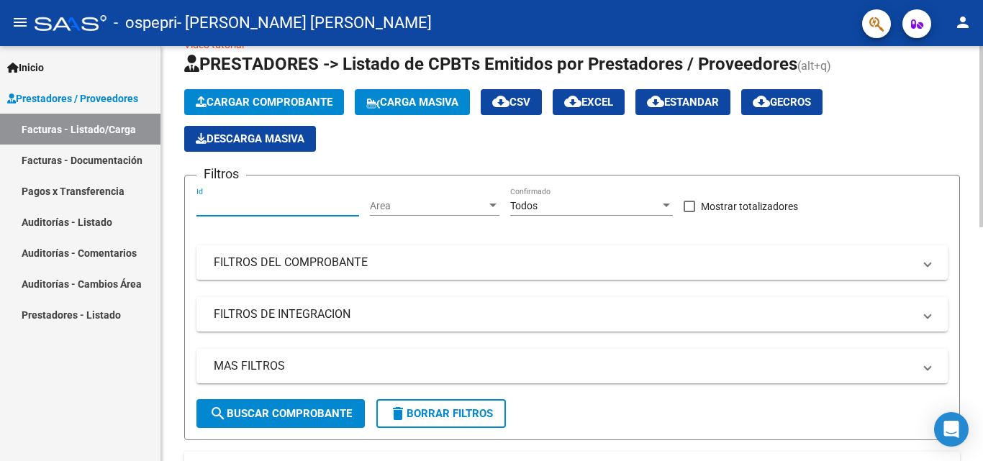
type input "0"
click at [396, 201] on span "Area" at bounding box center [428, 206] width 117 height 12
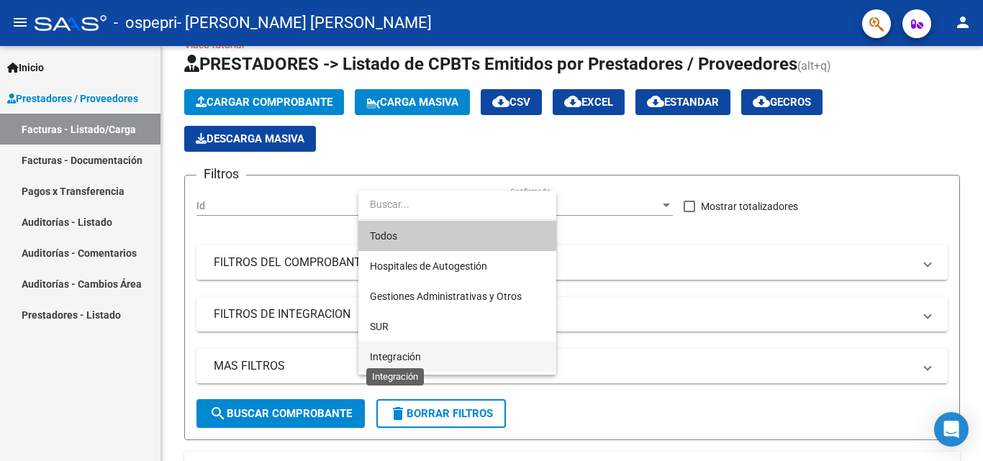
click at [393, 360] on span "Integración" at bounding box center [395, 357] width 51 height 12
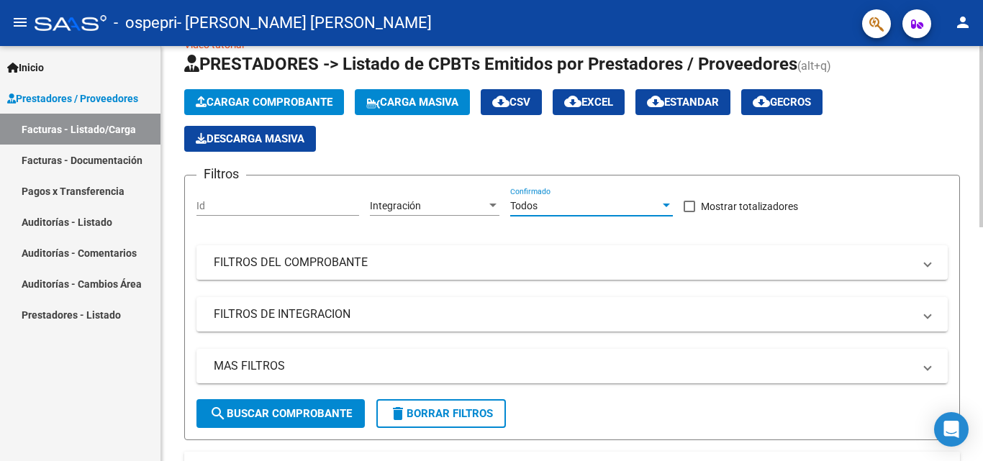
click at [584, 201] on div "Todos" at bounding box center [585, 206] width 150 height 12
